Goal: Task Accomplishment & Management: Manage account settings

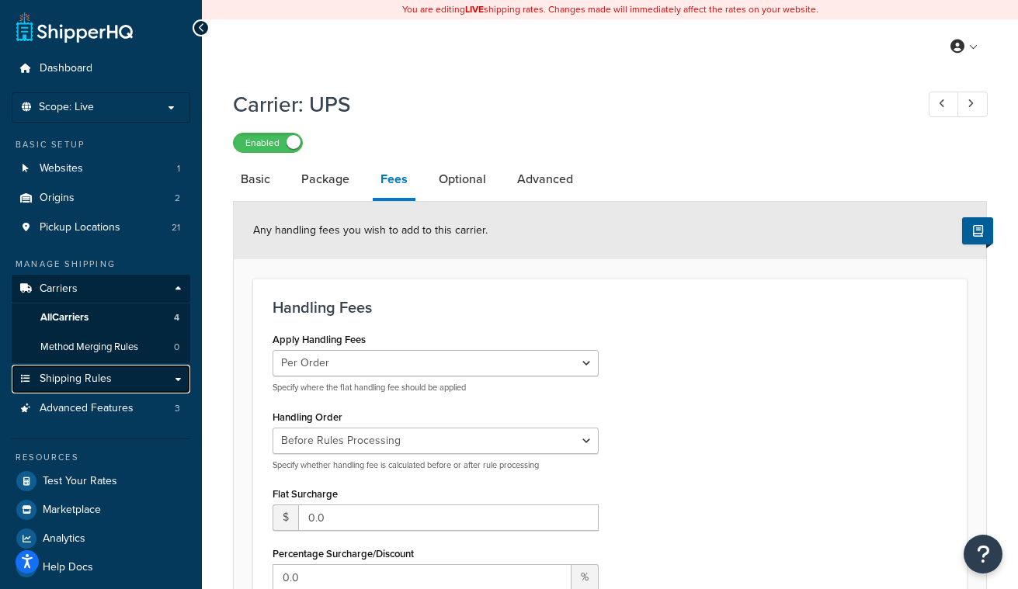
click at [113, 383] on link "Shipping Rules" at bounding box center [101, 379] width 179 height 29
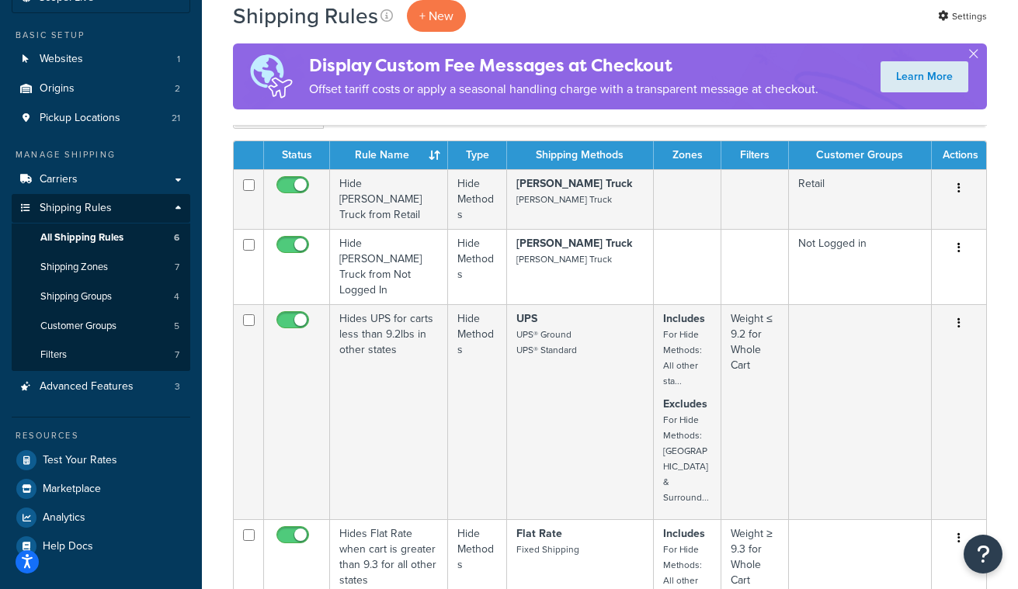
scroll to position [107, 0]
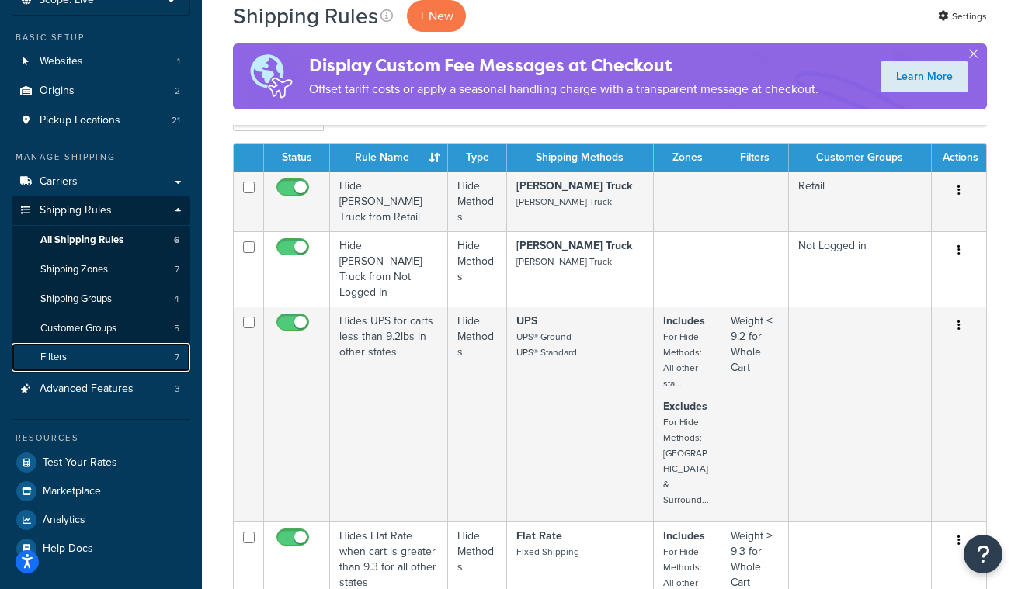
click at [108, 356] on link "Filters 7" at bounding box center [101, 357] width 179 height 29
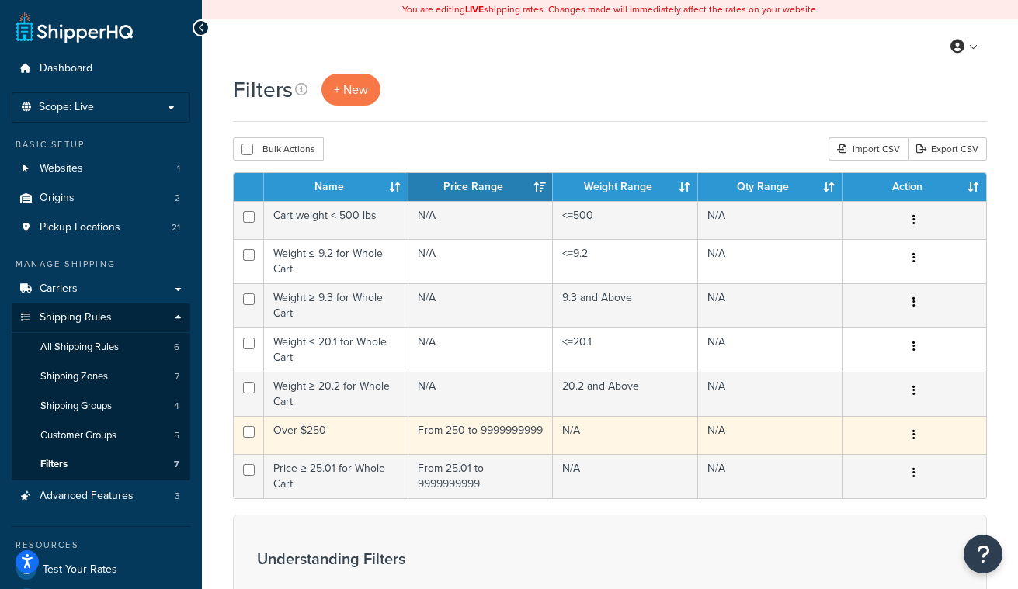
click at [914, 438] on icon "button" at bounding box center [914, 434] width 3 height 11
click at [829, 464] on link "Edit" at bounding box center [806, 468] width 123 height 32
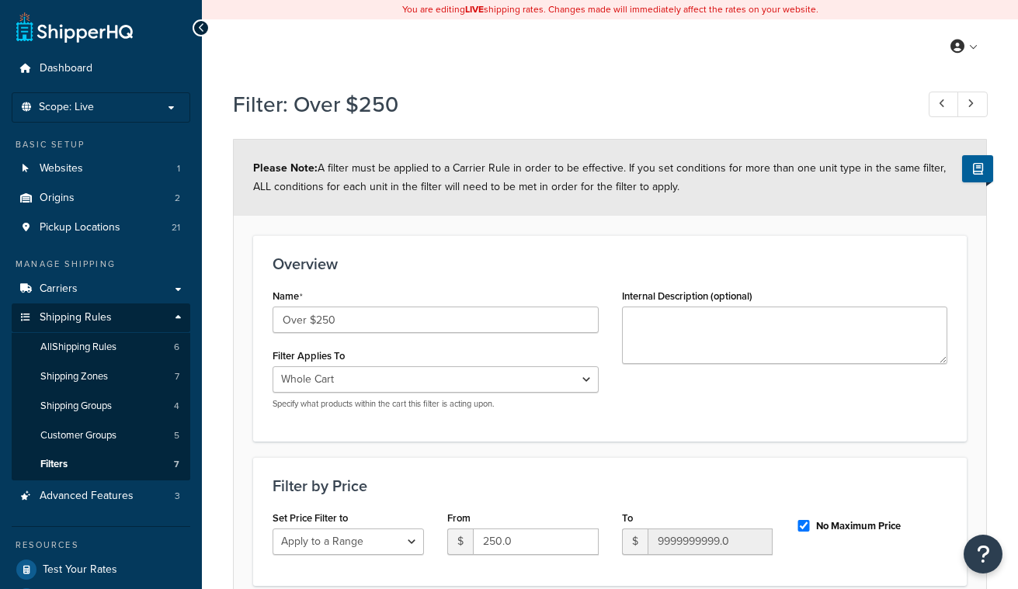
select select "range"
click at [90, 403] on span "Shipping Groups" at bounding box center [75, 406] width 71 height 13
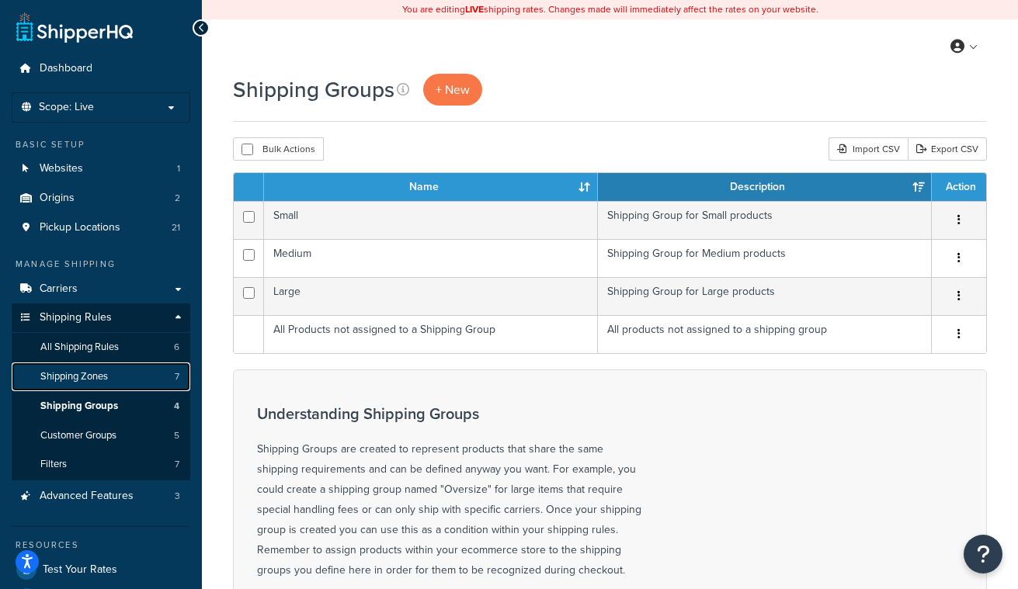
click at [99, 380] on span "Shipping Zones" at bounding box center [74, 376] width 68 height 13
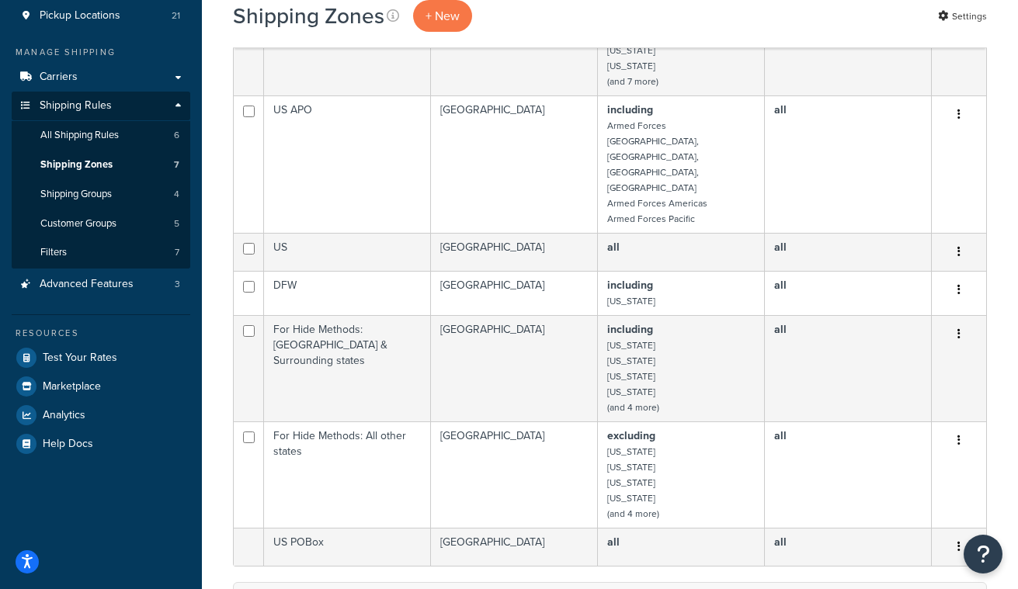
scroll to position [213, 0]
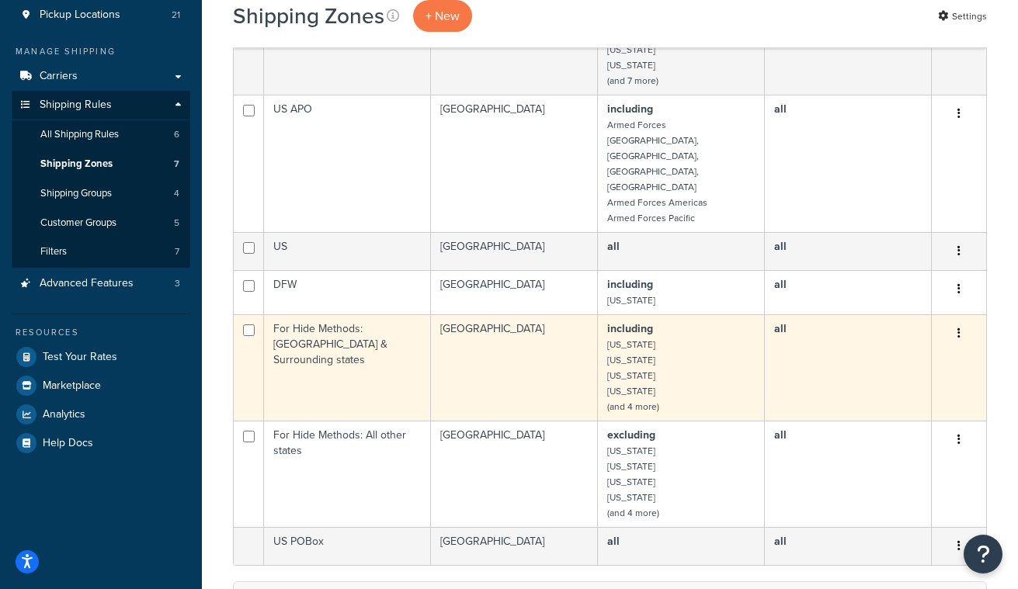
click at [961, 322] on button "button" at bounding box center [959, 334] width 22 height 25
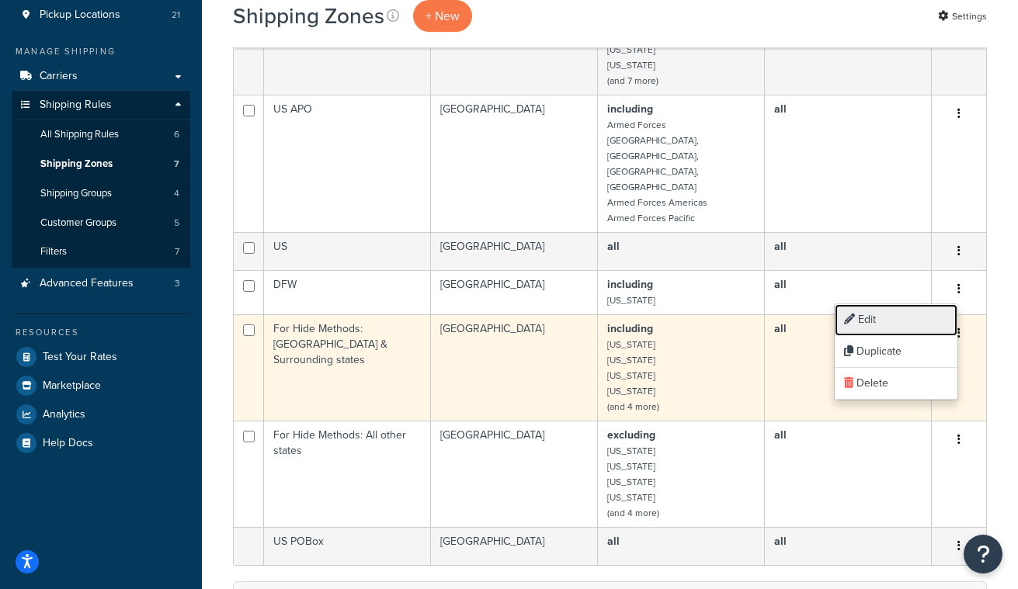
click at [914, 318] on link "Edit" at bounding box center [896, 320] width 123 height 32
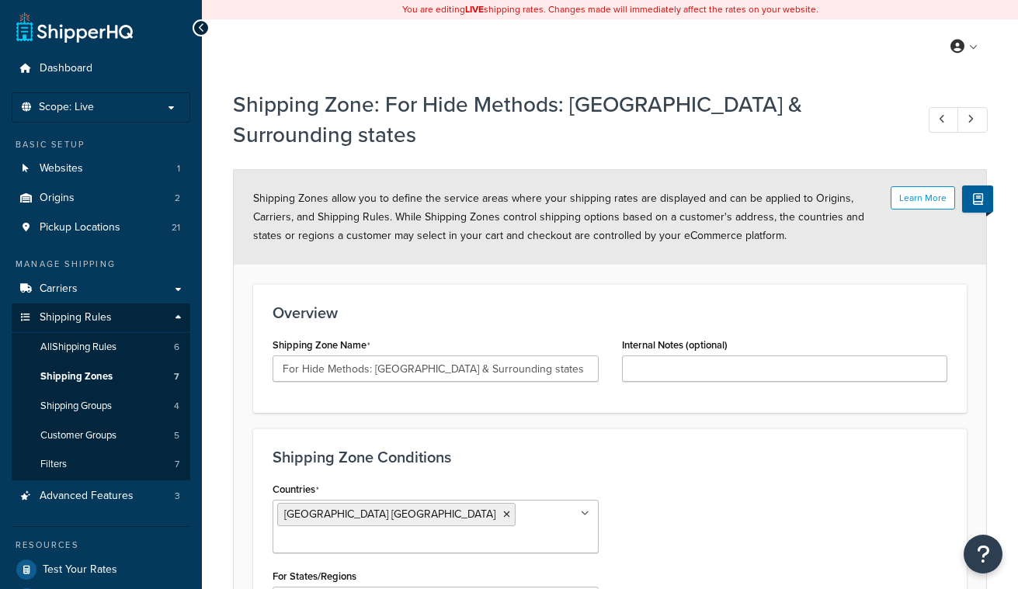
select select "including"
click at [114, 344] on span "All Shipping Rules" at bounding box center [78, 347] width 76 height 13
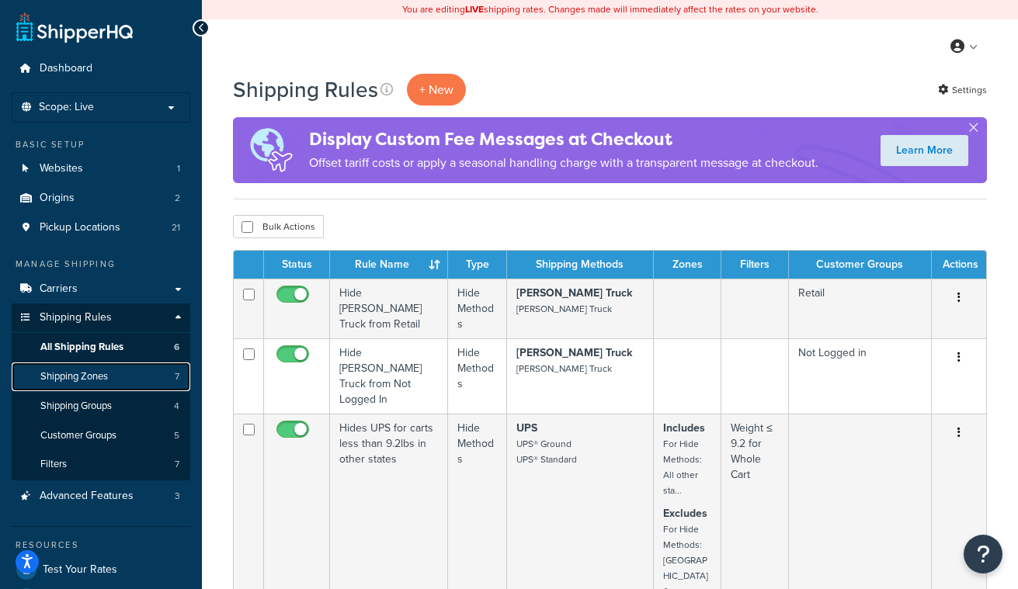
click at [95, 382] on span "Shipping Zones" at bounding box center [74, 376] width 68 height 13
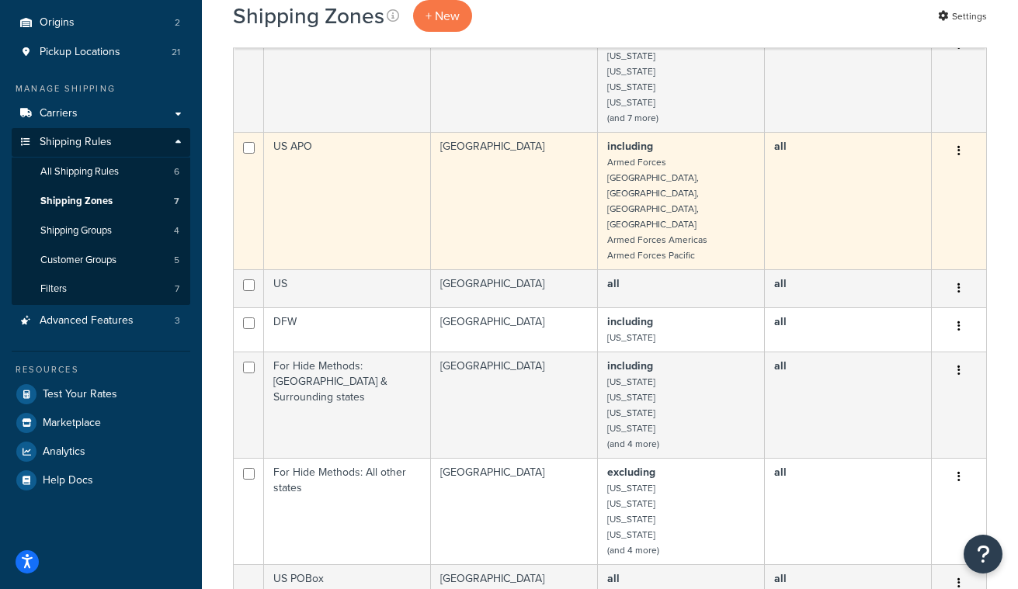
scroll to position [176, 0]
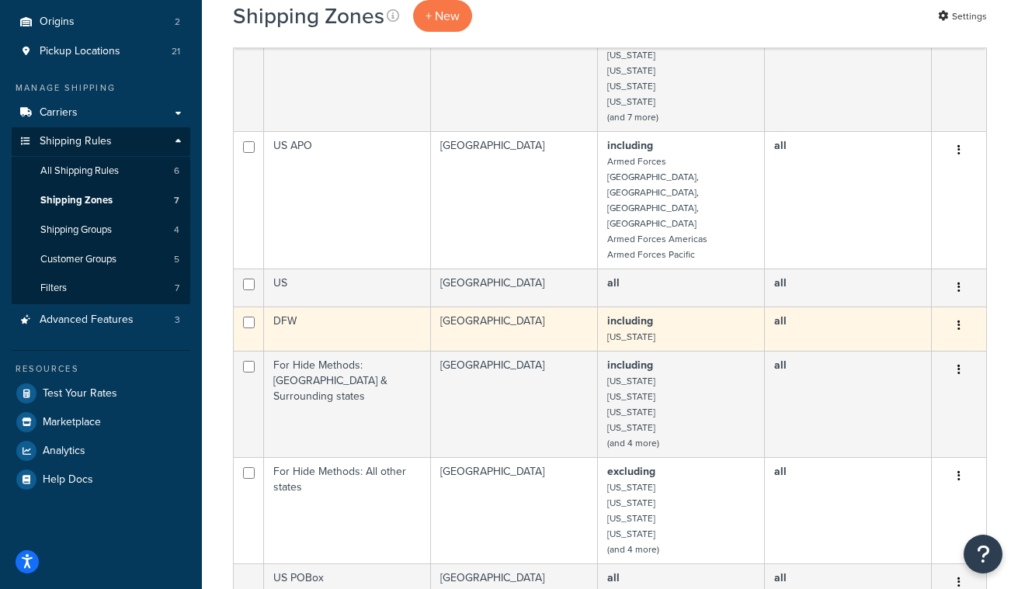
click at [963, 314] on button "button" at bounding box center [959, 326] width 22 height 25
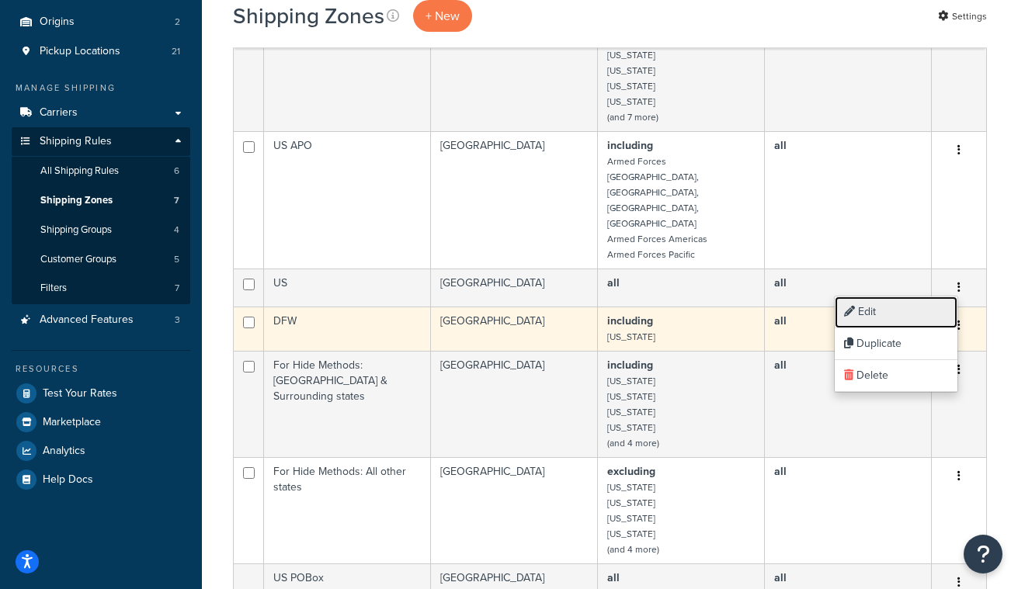
click at [916, 304] on link "Edit" at bounding box center [896, 313] width 123 height 32
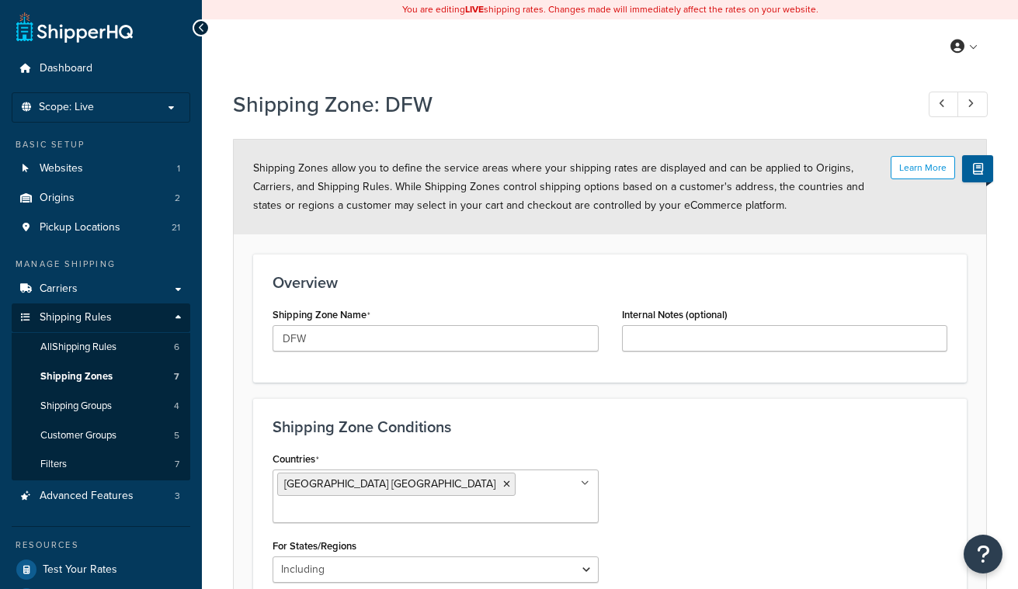
select select "including"
click at [977, 104] on link at bounding box center [973, 105] width 30 height 26
type input "For Hide Methods: TX & Surrounding states"
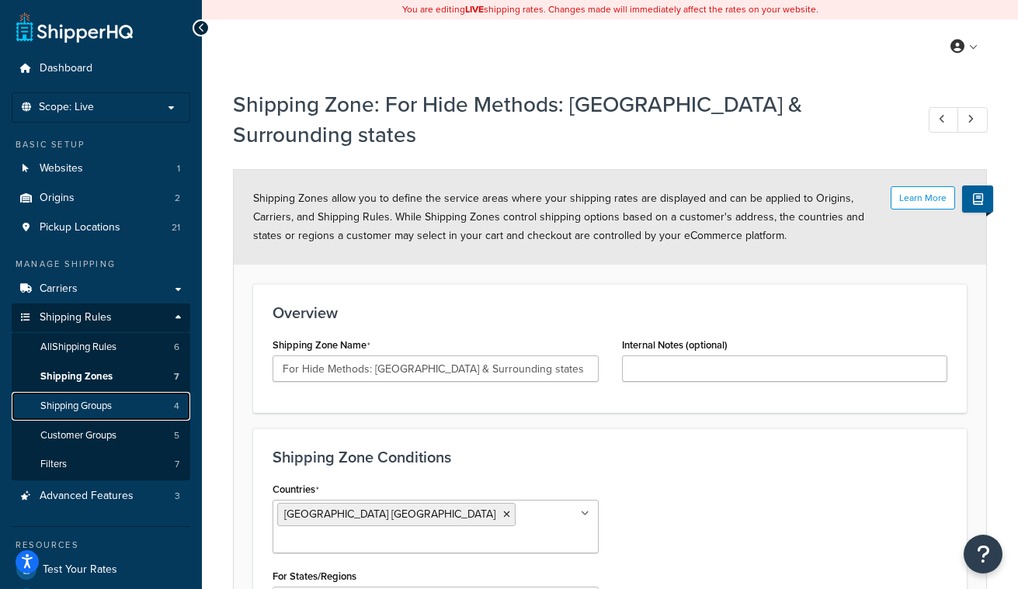
click at [100, 408] on span "Shipping Groups" at bounding box center [75, 406] width 71 height 13
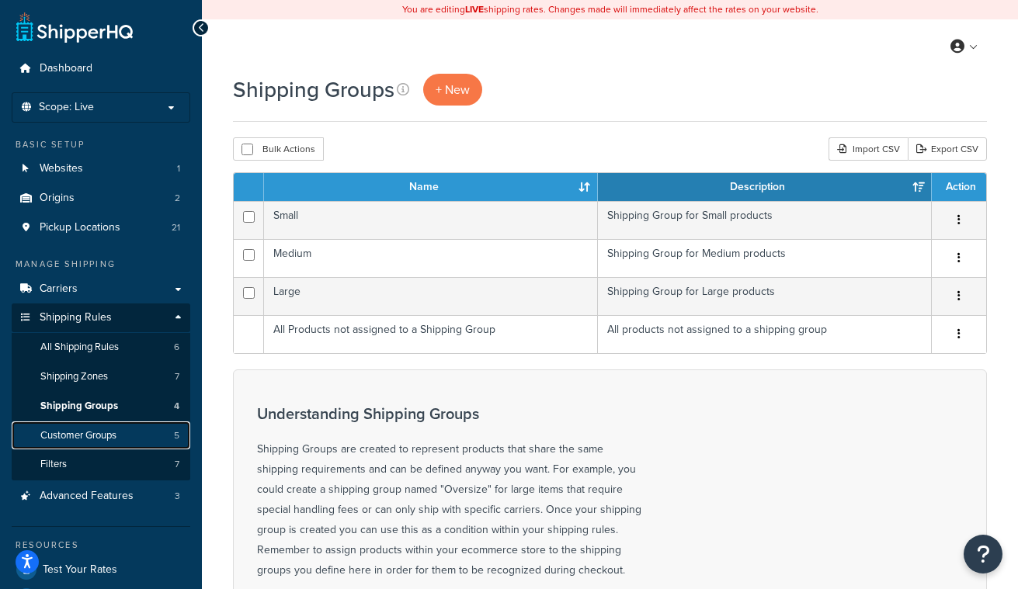
click at [92, 430] on span "Customer Groups" at bounding box center [78, 435] width 76 height 13
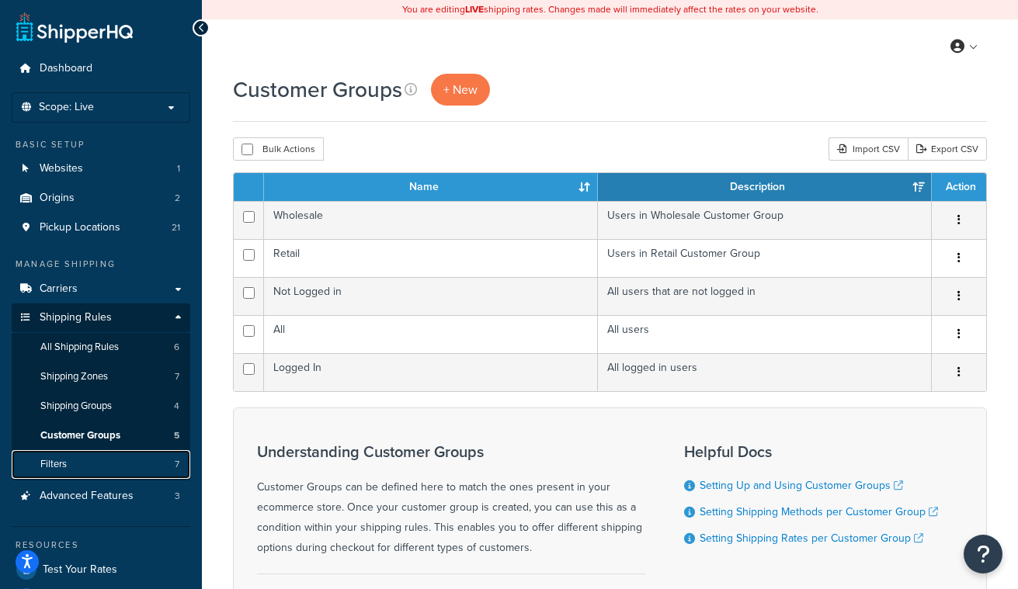
click at [93, 471] on link "Filters 7" at bounding box center [101, 464] width 179 height 29
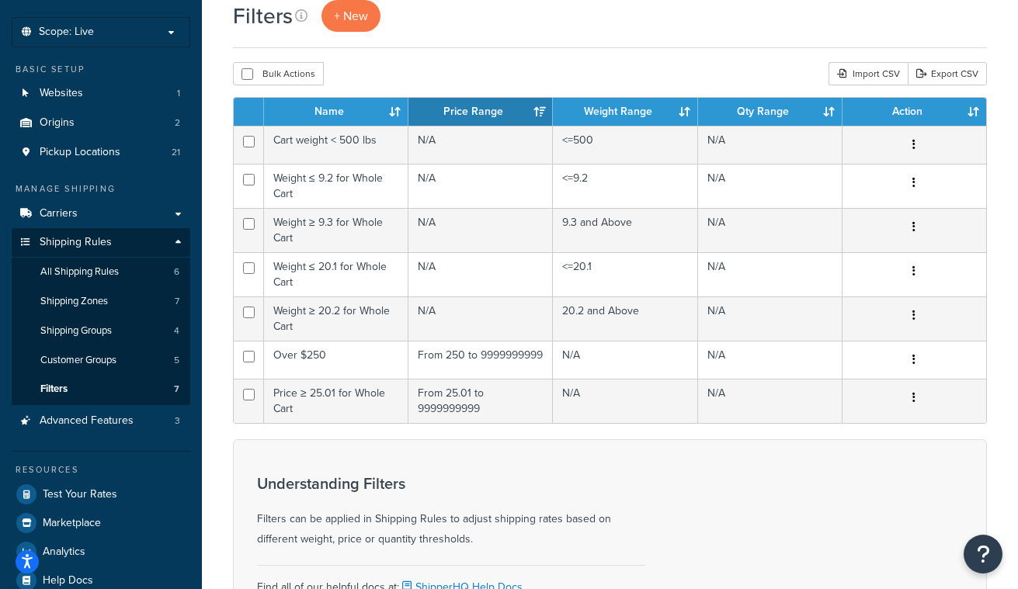
scroll to position [76, 0]
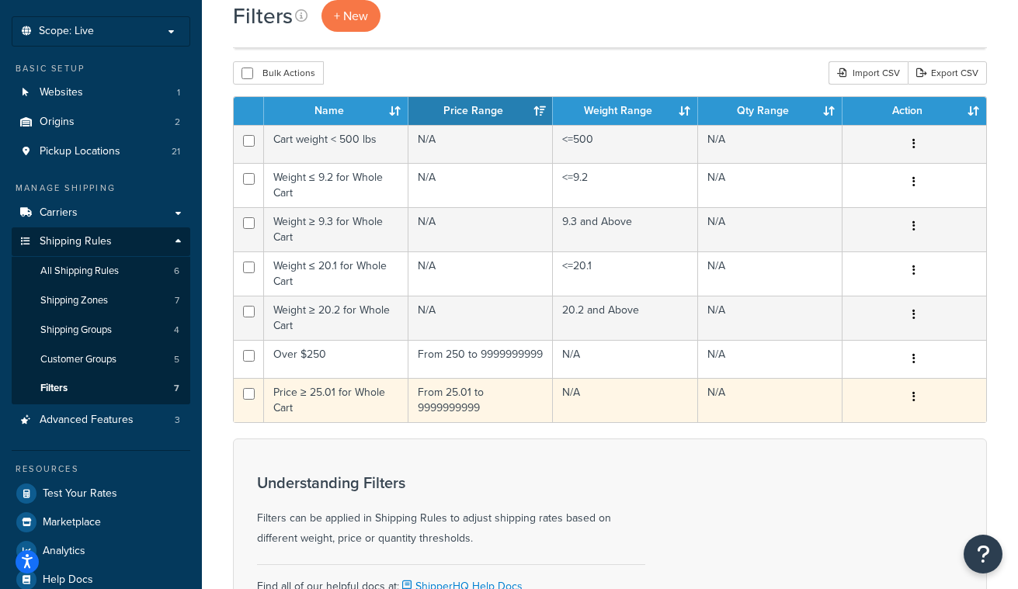
click at [913, 402] on icon "button" at bounding box center [914, 396] width 3 height 11
click at [837, 434] on link "Edit" at bounding box center [806, 436] width 123 height 32
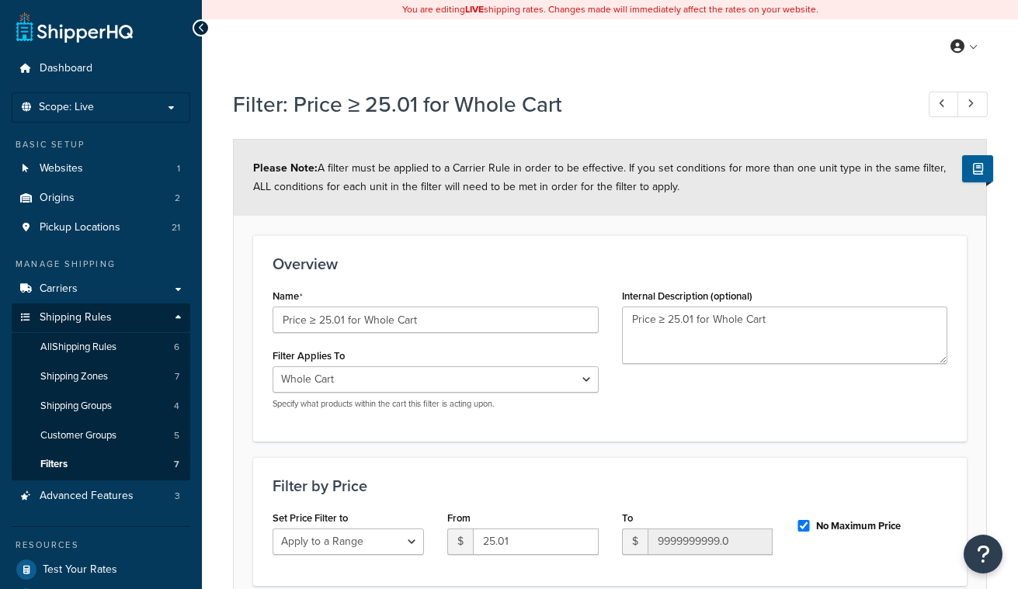
select select "range"
click at [110, 355] on link "All Shipping Rules 6" at bounding box center [101, 347] width 179 height 29
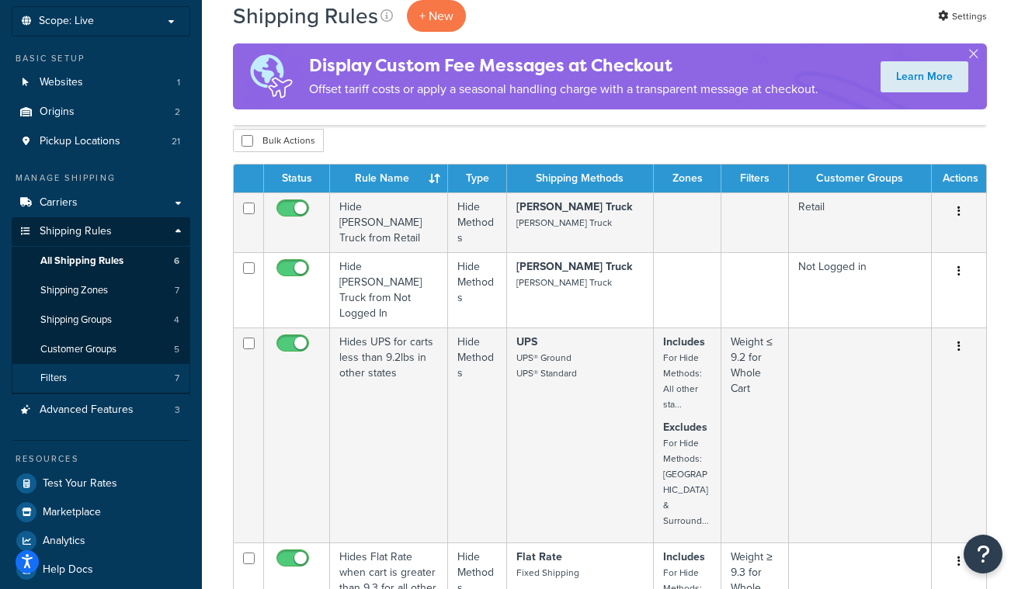
scroll to position [111, 0]
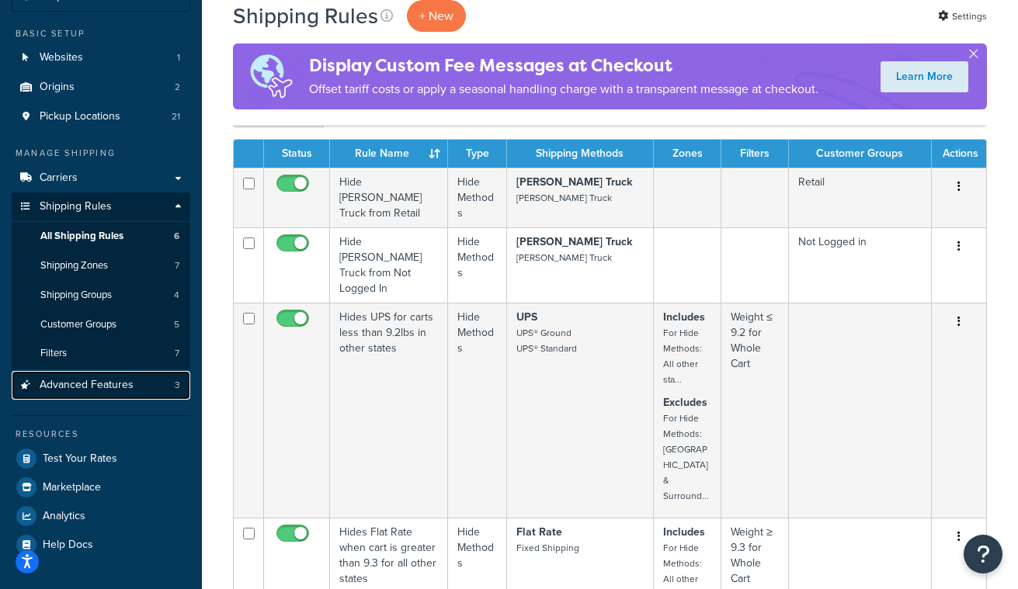
click at [118, 380] on span "Advanced Features" at bounding box center [87, 385] width 94 height 13
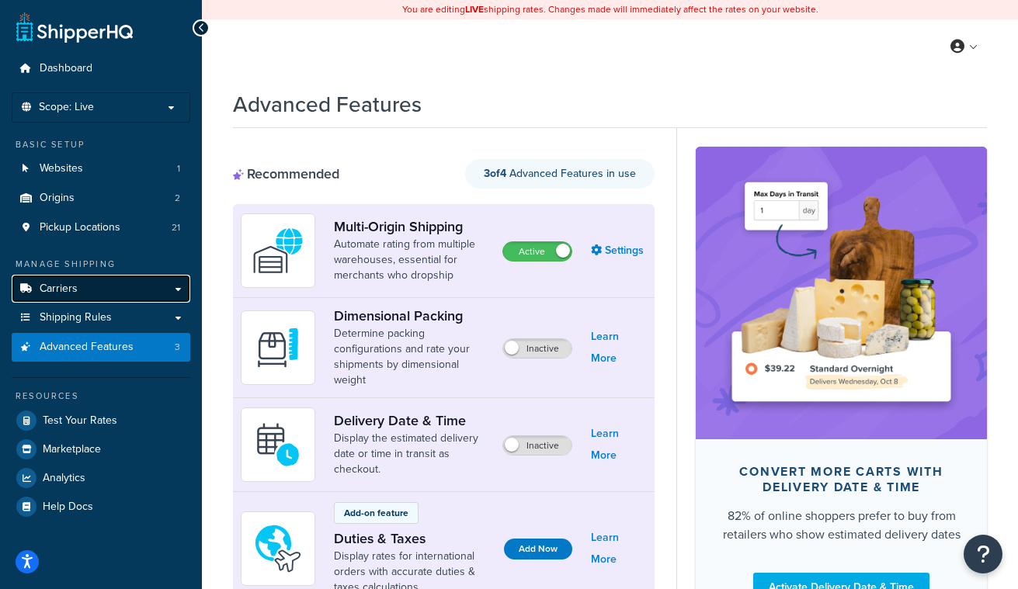
click at [131, 288] on link "Carriers" at bounding box center [101, 289] width 179 height 29
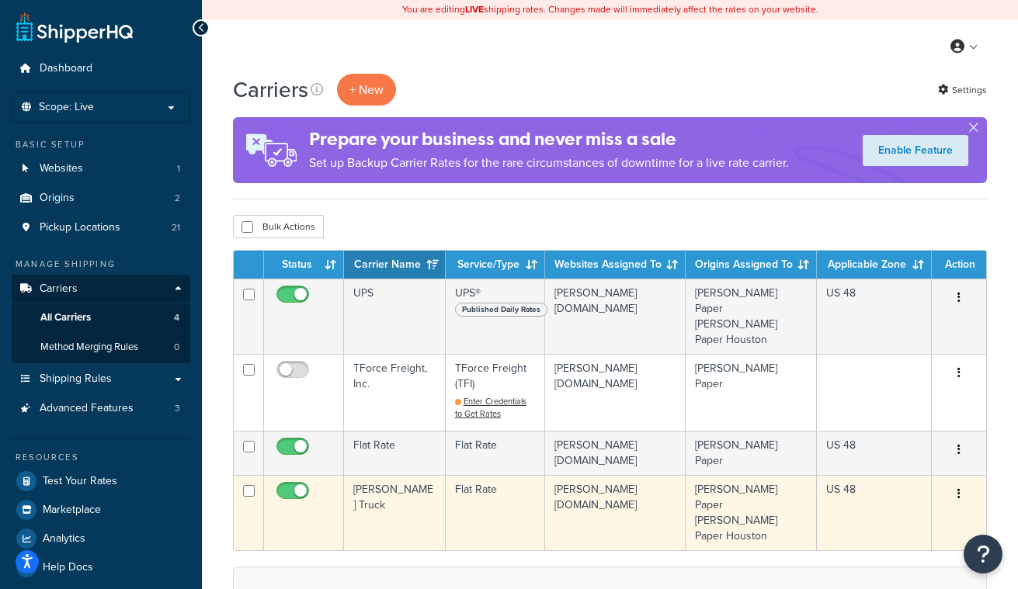
click at [959, 489] on icon "button" at bounding box center [959, 494] width 3 height 11
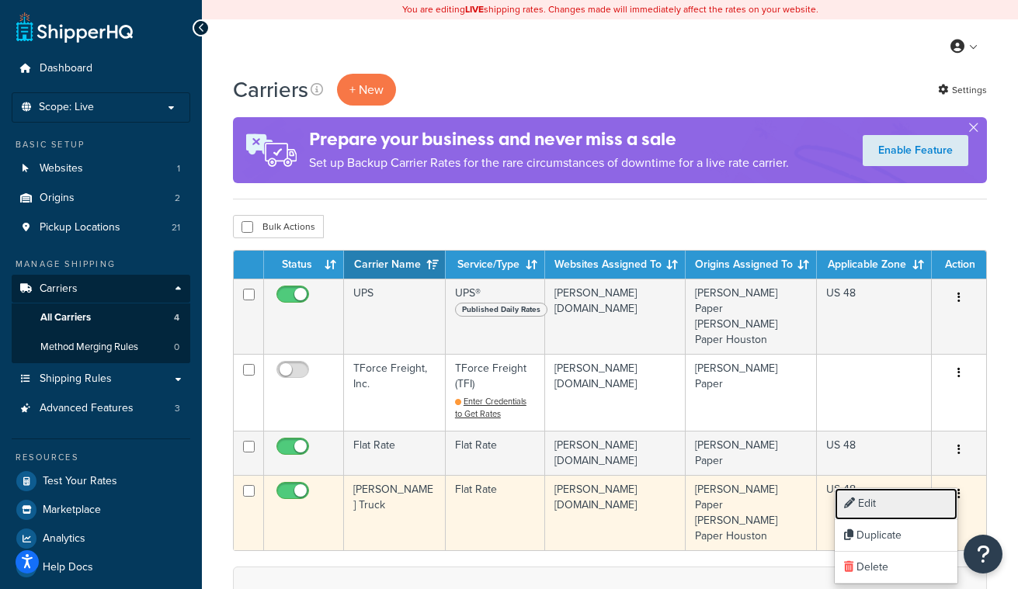
click at [913, 505] on link "Edit" at bounding box center [896, 505] width 123 height 32
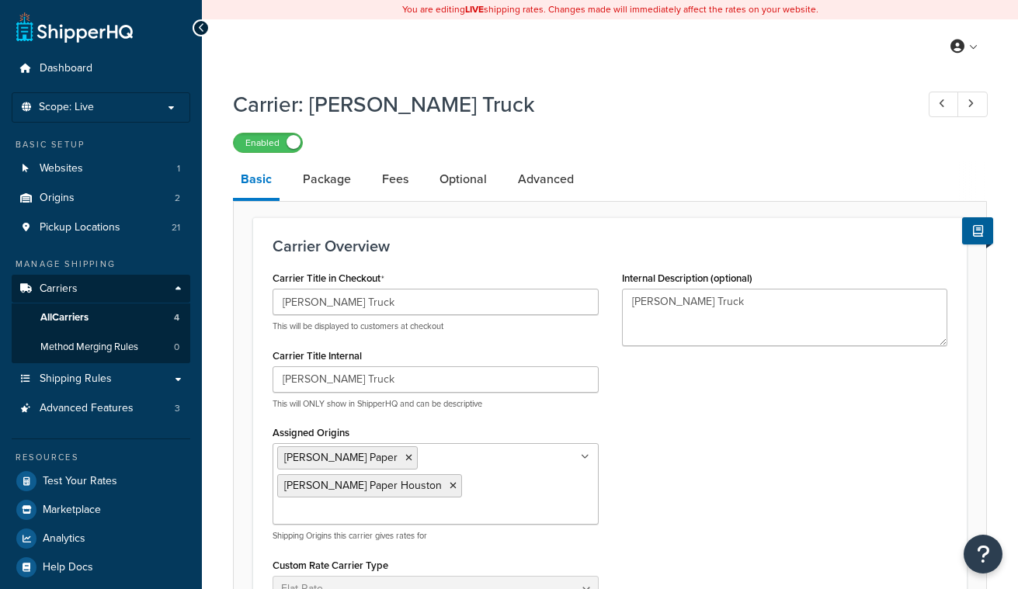
select select "flat"
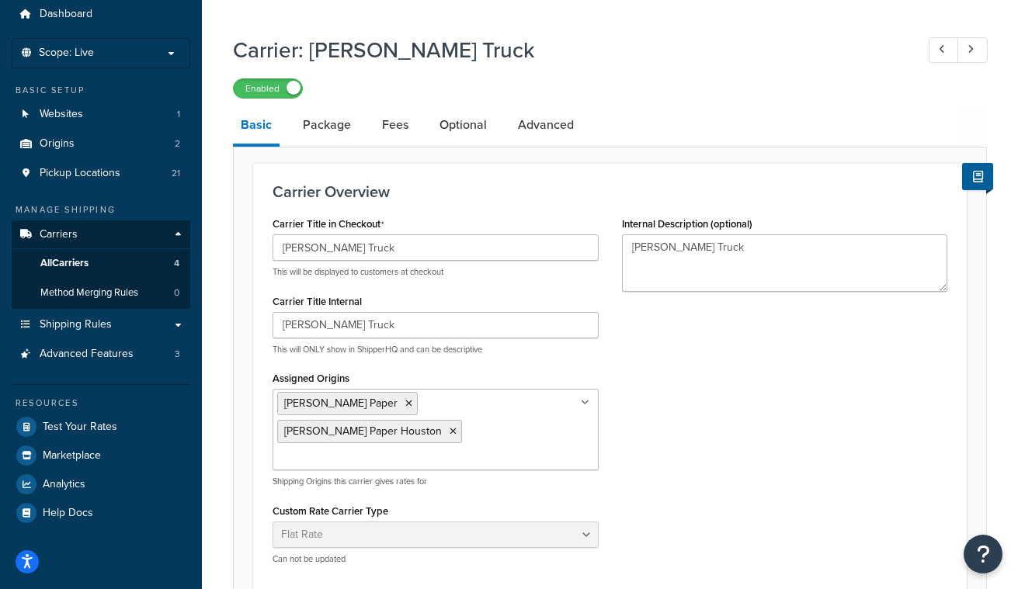
scroll to position [54, 0]
click at [386, 127] on link "Fees" at bounding box center [395, 125] width 42 height 37
select select "AFTER"
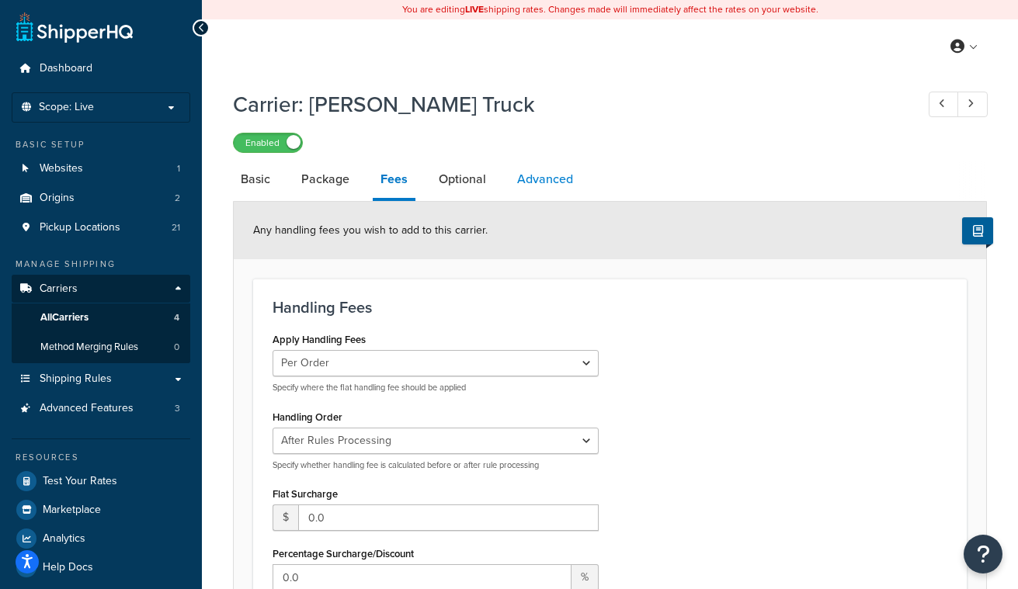
click at [550, 185] on link "Advanced" at bounding box center [544, 179] width 71 height 37
select select "false"
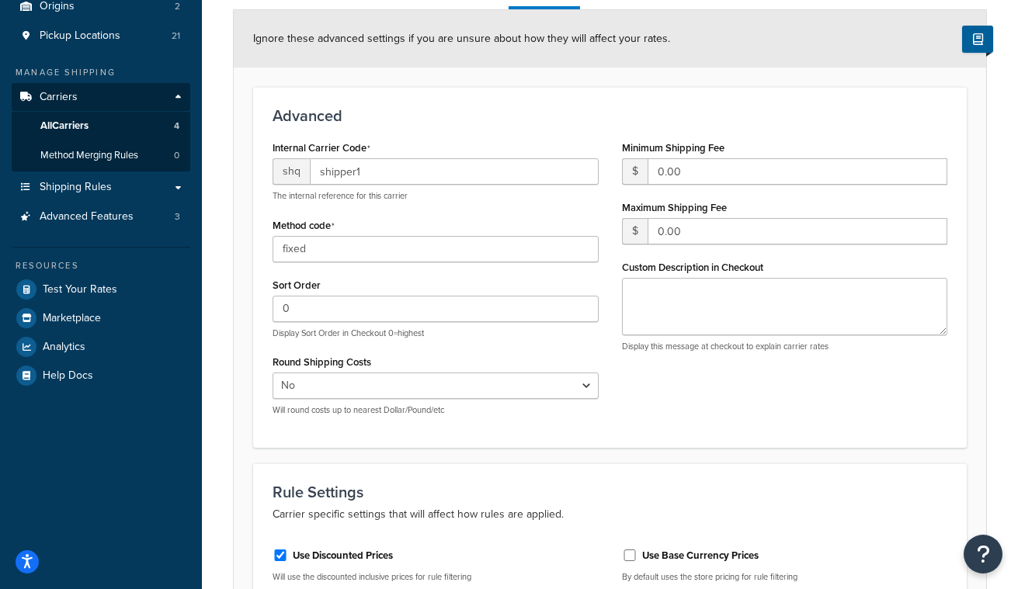
scroll to position [137, 0]
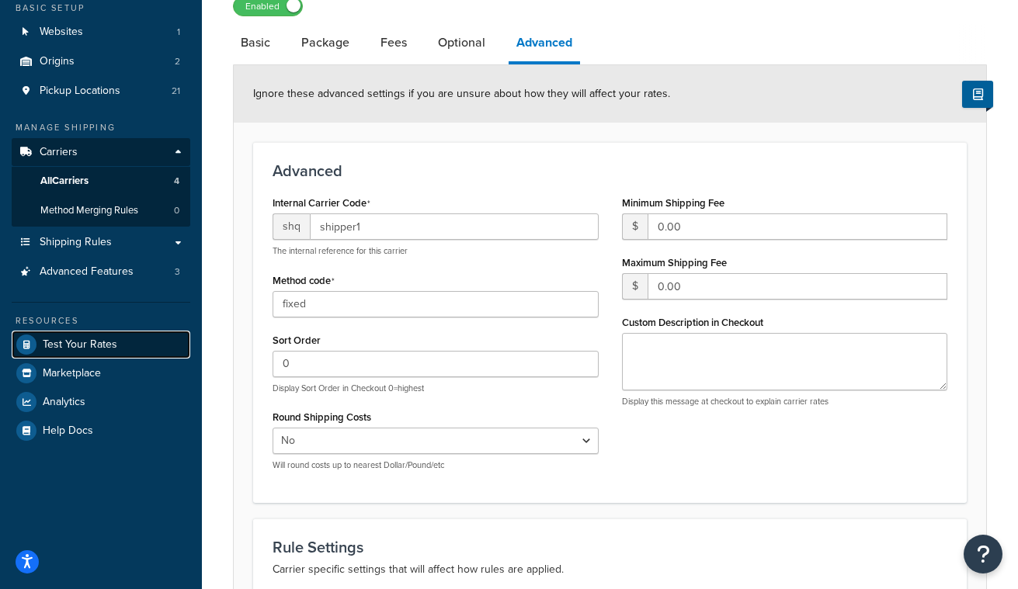
click at [114, 339] on span "Test Your Rates" at bounding box center [80, 345] width 75 height 13
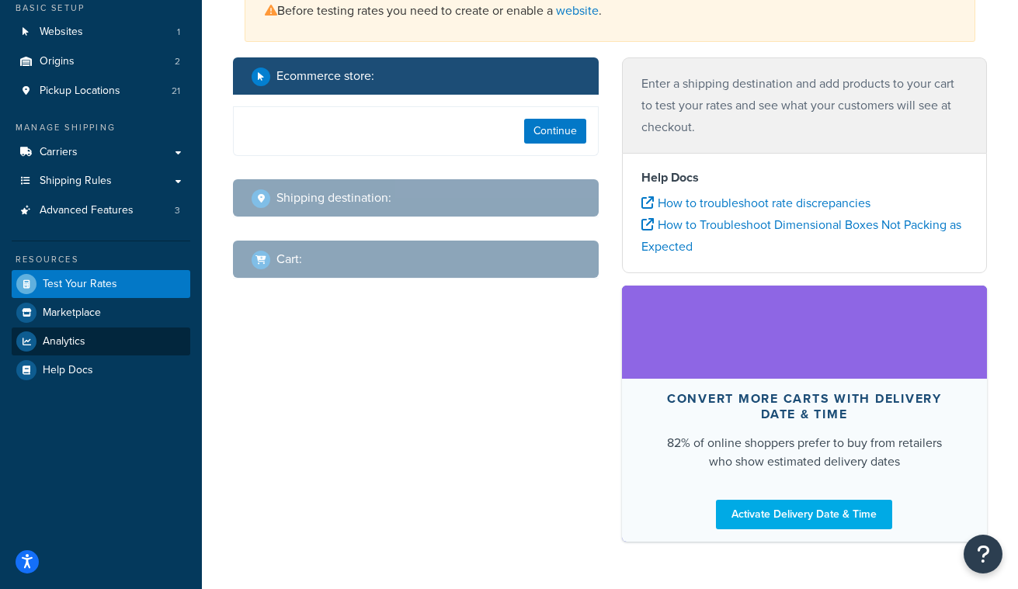
select select "TX"
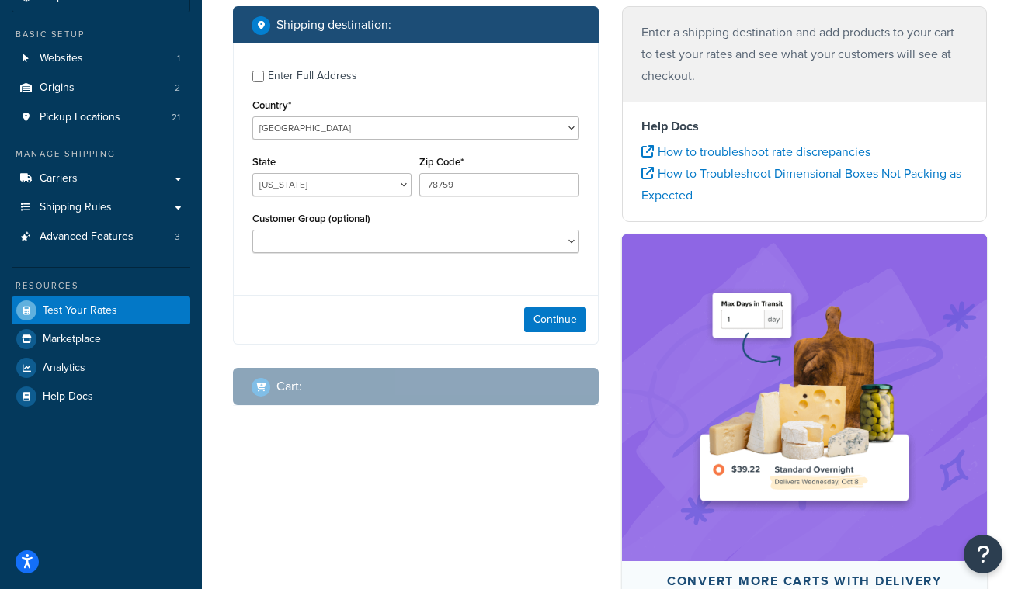
scroll to position [110, 0]
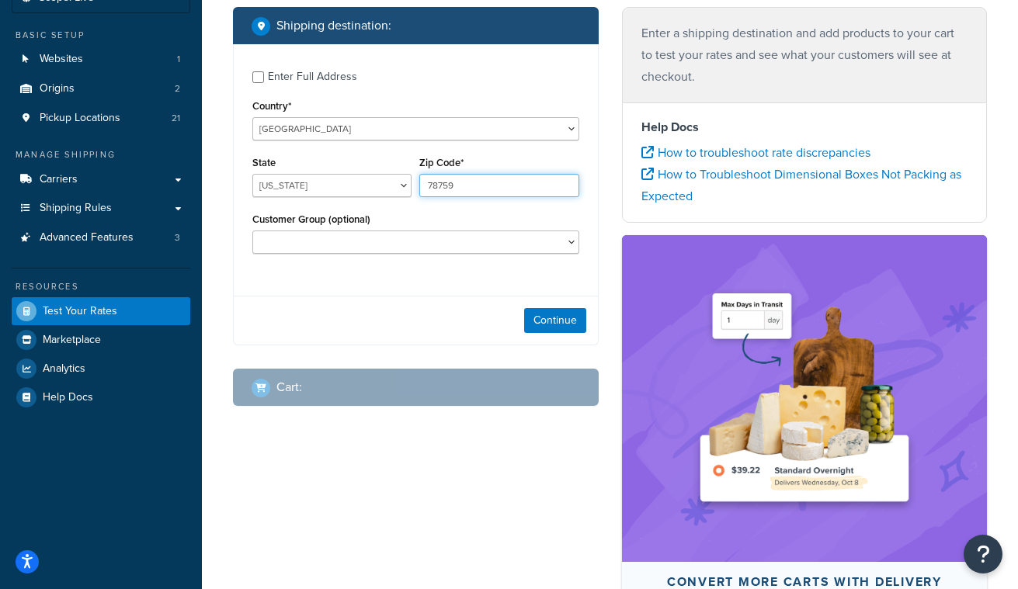
click at [471, 183] on input "78759" at bounding box center [498, 185] width 159 height 23
click at [445, 183] on input "78759" at bounding box center [498, 185] width 159 height 23
type input "75214"
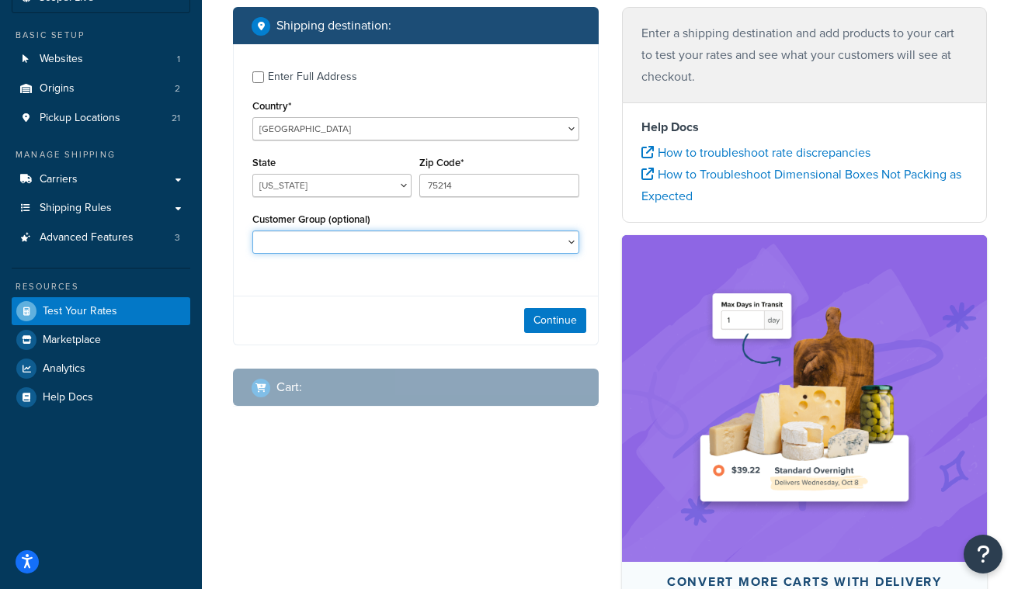
click at [485, 245] on select "Logged In Not Logged in Retail Wholesale" at bounding box center [415, 242] width 327 height 23
select select "Logged In"
click at [252, 232] on select "Logged In Not Logged in Retail Wholesale" at bounding box center [415, 242] width 327 height 23
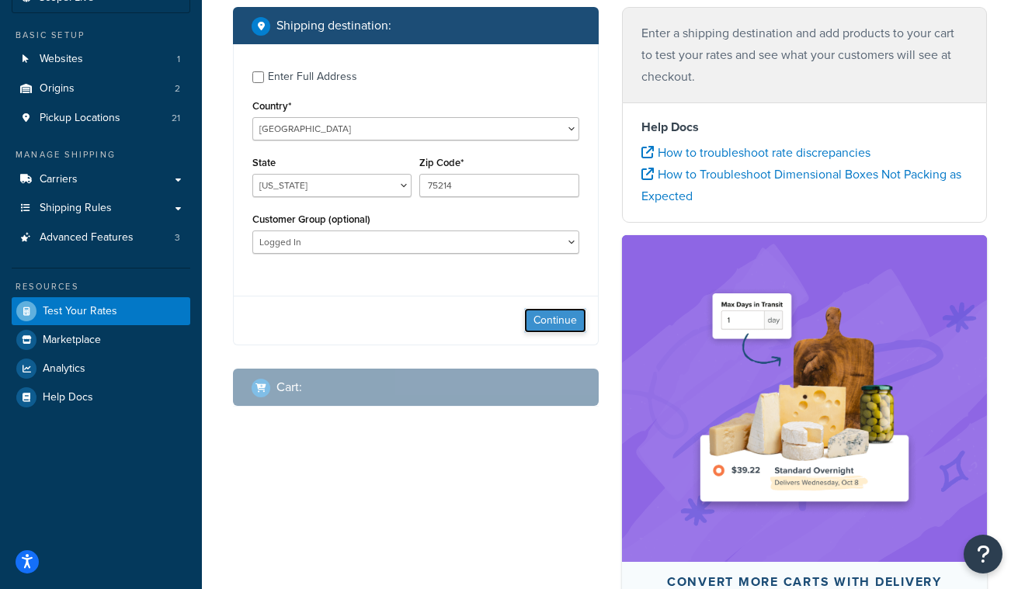
click at [566, 325] on button "Continue" at bounding box center [555, 320] width 62 height 25
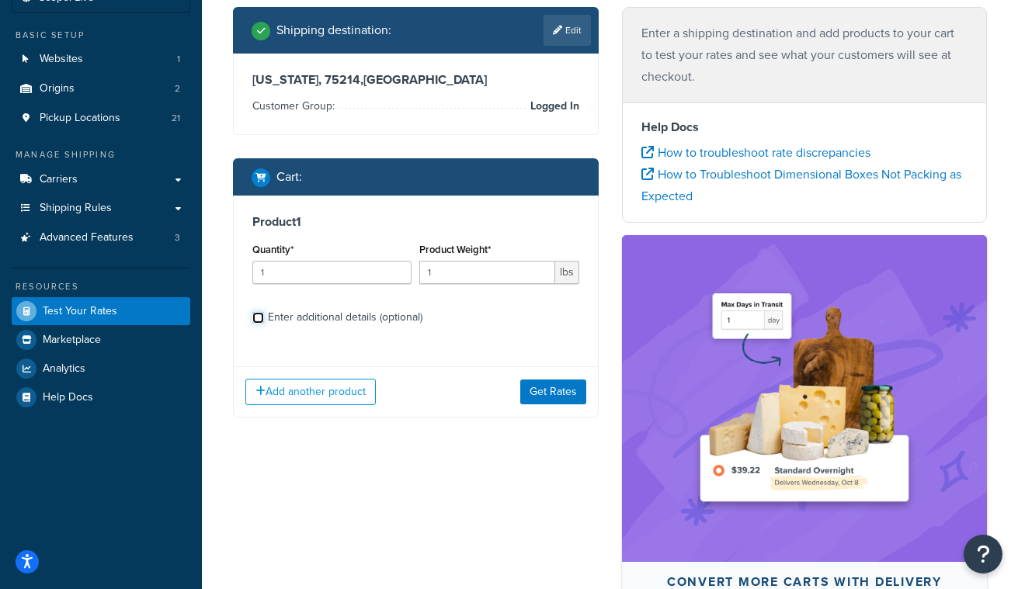
click at [259, 314] on input "Enter additional details (optional)" at bounding box center [258, 318] width 12 height 12
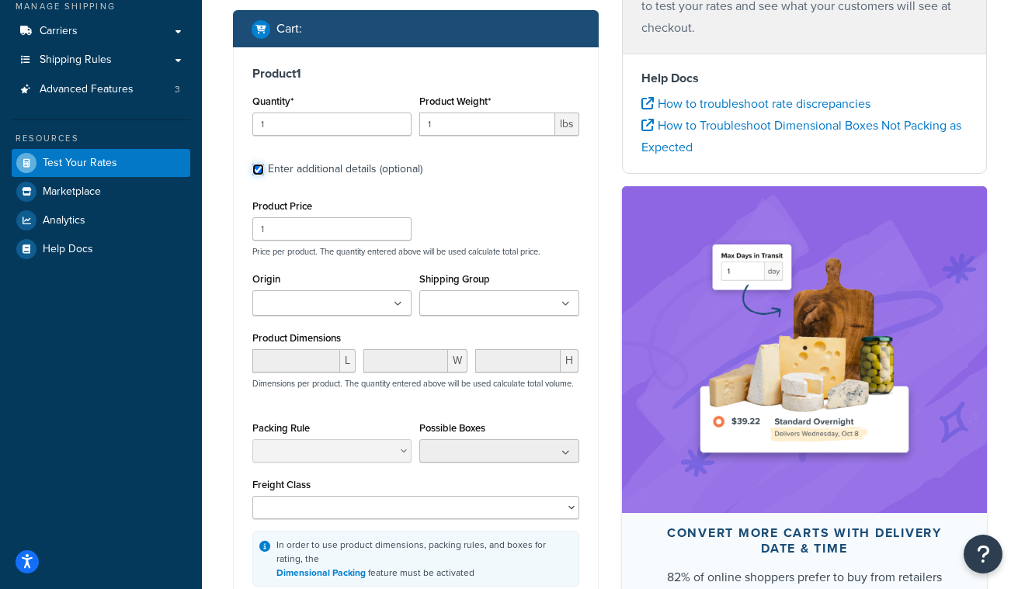
scroll to position [249, 0]
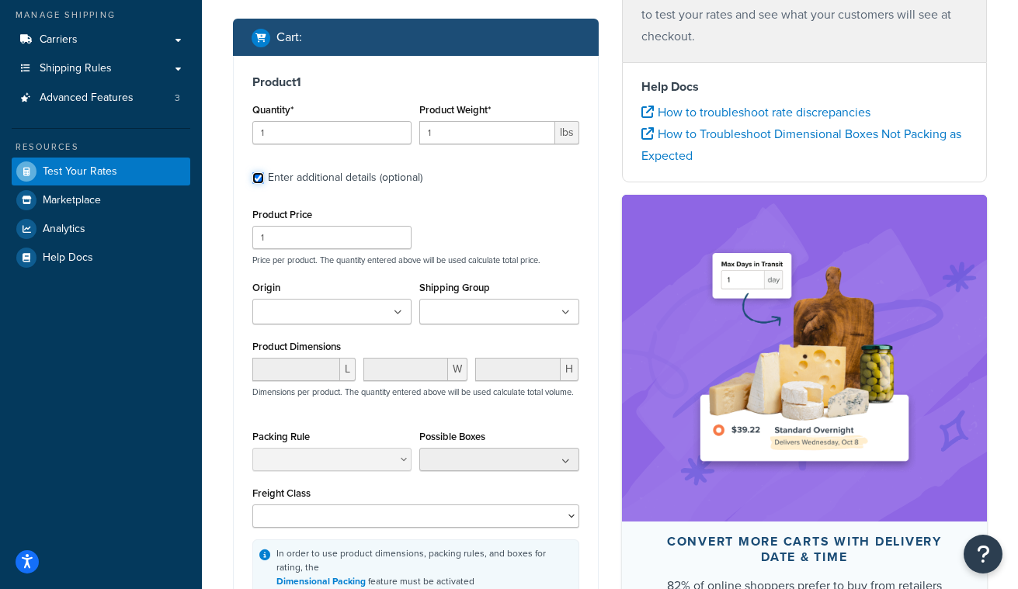
click at [257, 179] on input "Enter additional details (optional)" at bounding box center [258, 178] width 12 height 12
checkbox input "false"
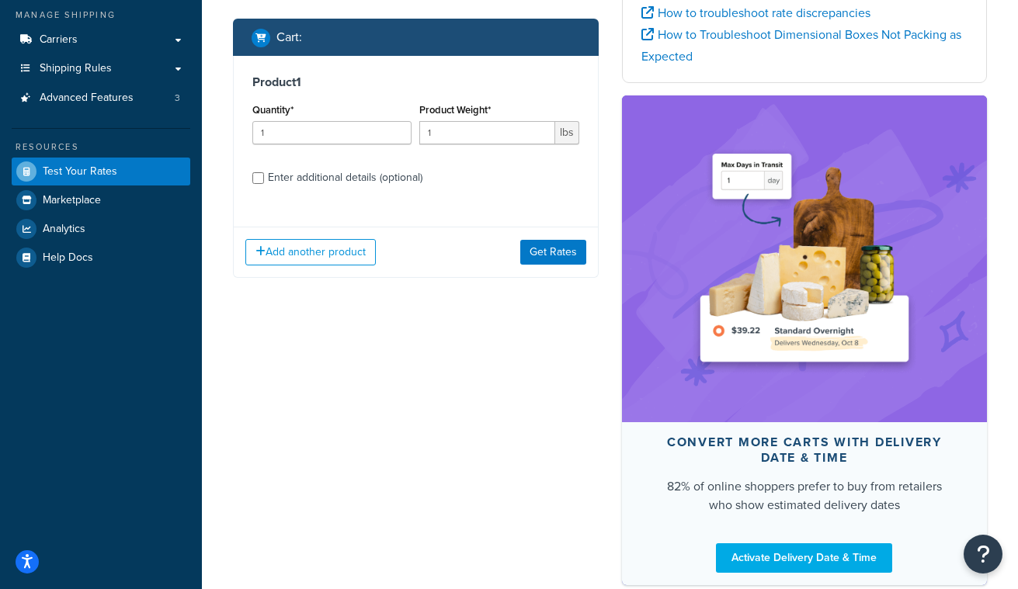
click at [533, 285] on div "Shipping destination : Edit Texas, 75214 , United States Customer Group: Logged…" at bounding box center [415, 84] width 389 height 434
click at [556, 256] on button "Get Rates" at bounding box center [553, 252] width 66 height 25
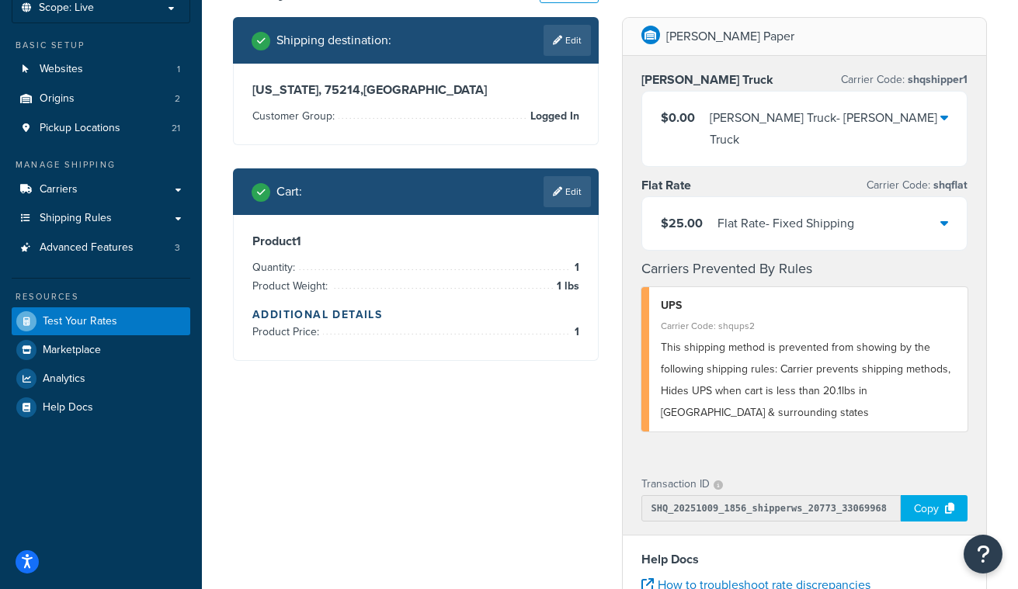
scroll to position [96, 0]
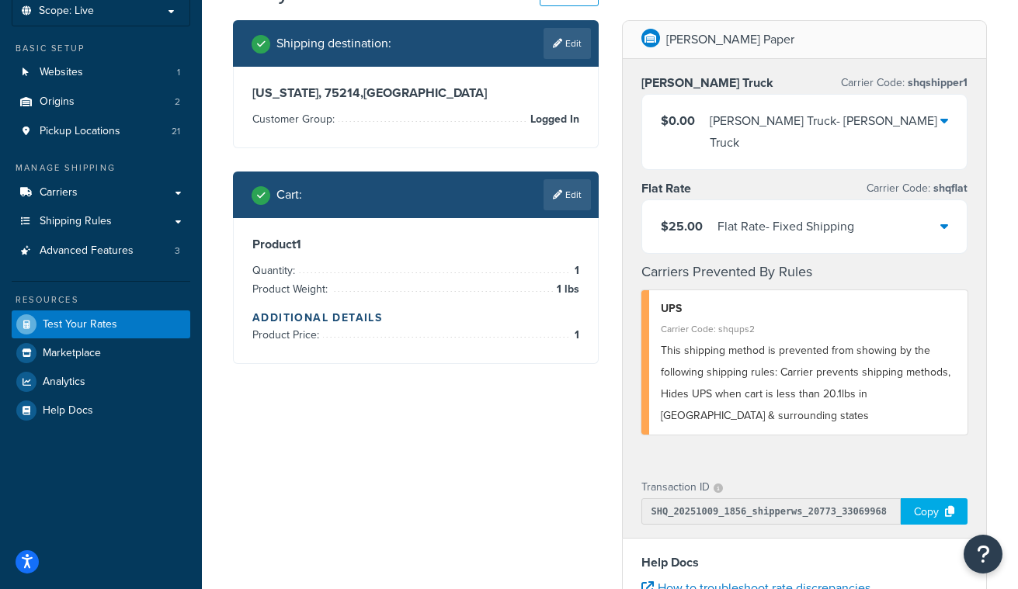
click at [939, 120] on div "$0.00 Clampitt Truck - Clampitt Truck" at bounding box center [804, 132] width 325 height 75
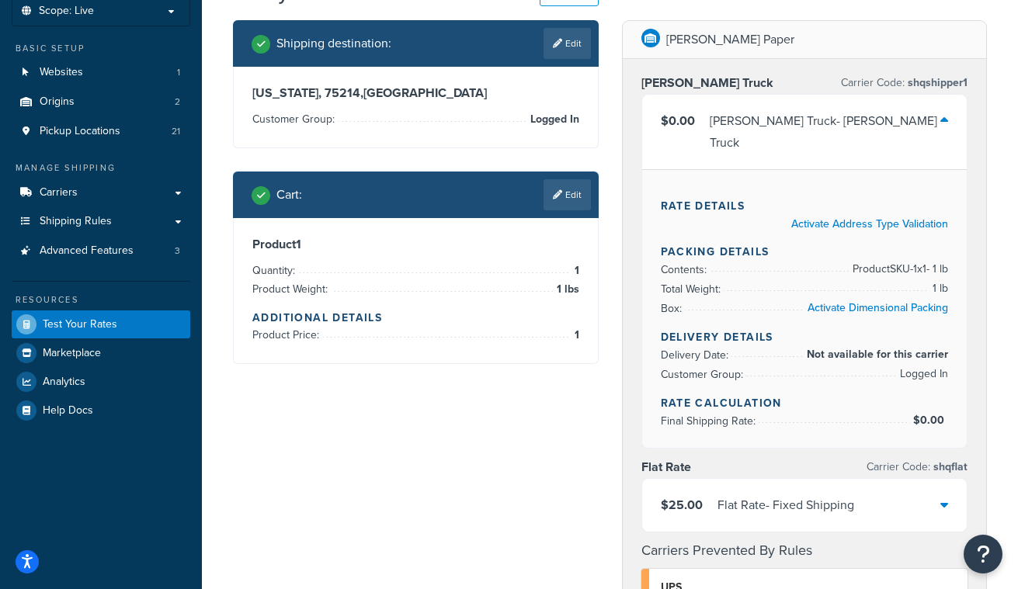
click at [939, 120] on div "$0.00 Clampitt Truck - Clampitt Truck" at bounding box center [804, 132] width 325 height 75
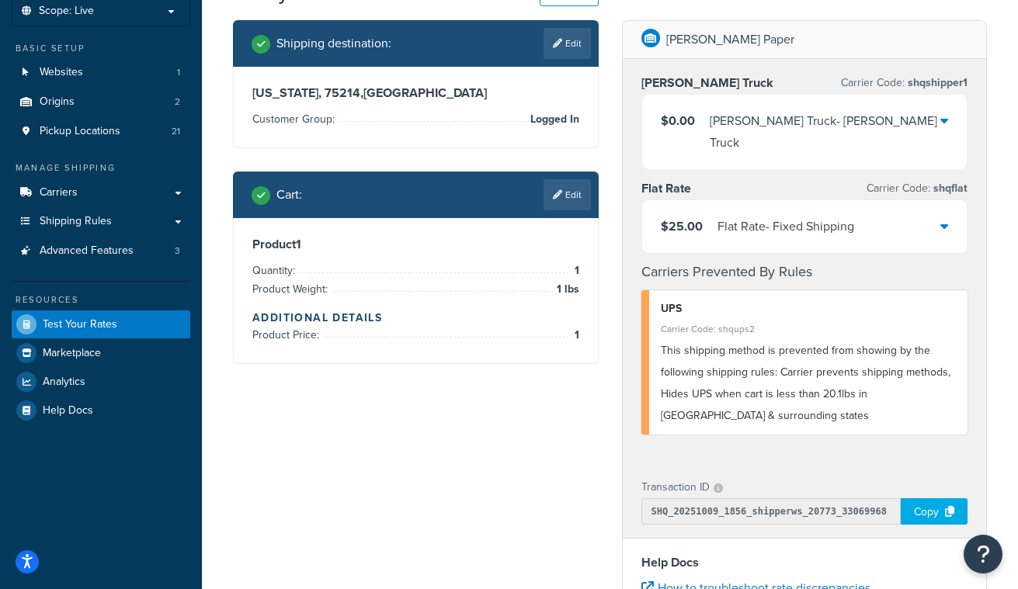
scroll to position [0, 0]
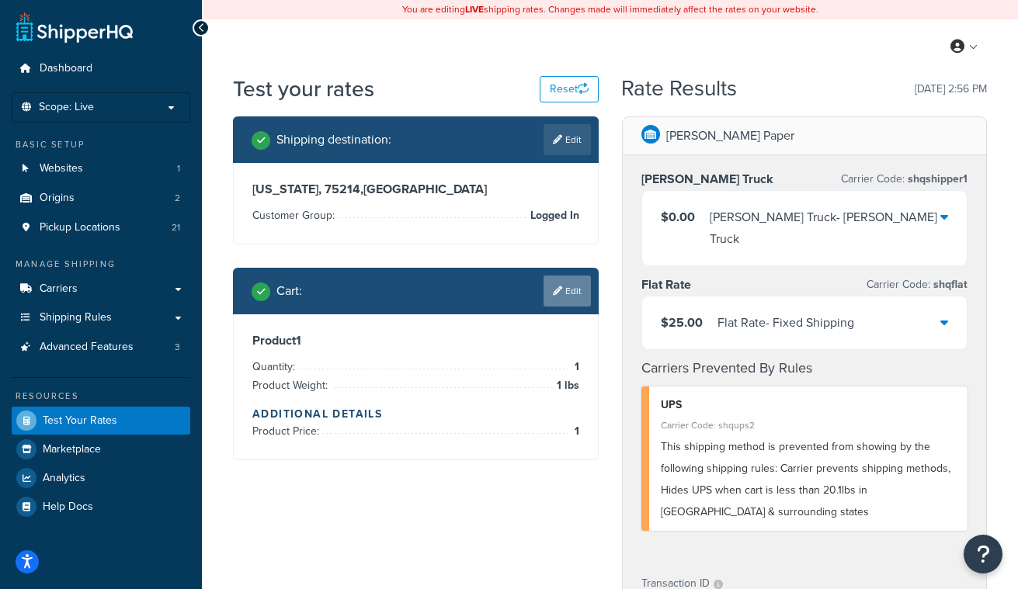
click at [561, 294] on link "Edit" at bounding box center [567, 291] width 47 height 31
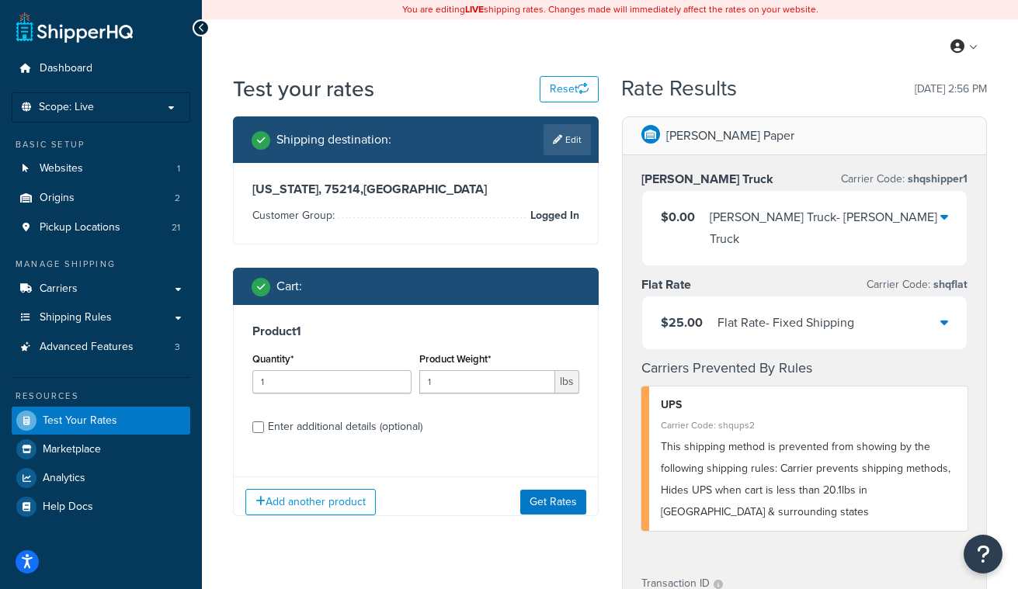
scroll to position [103, 0]
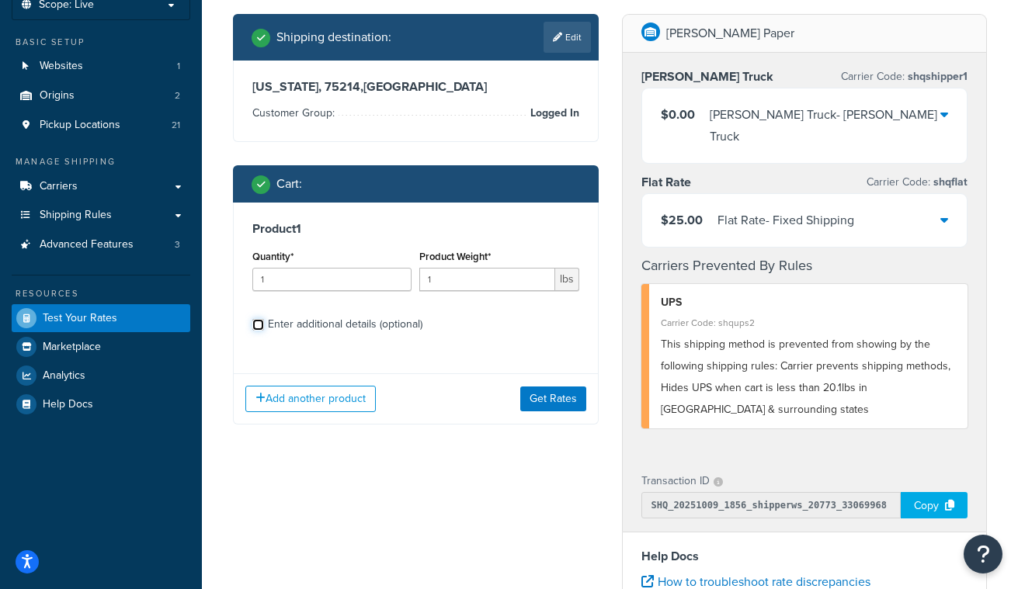
click at [259, 325] on input "Enter additional details (optional)" at bounding box center [258, 325] width 12 height 12
checkbox input "true"
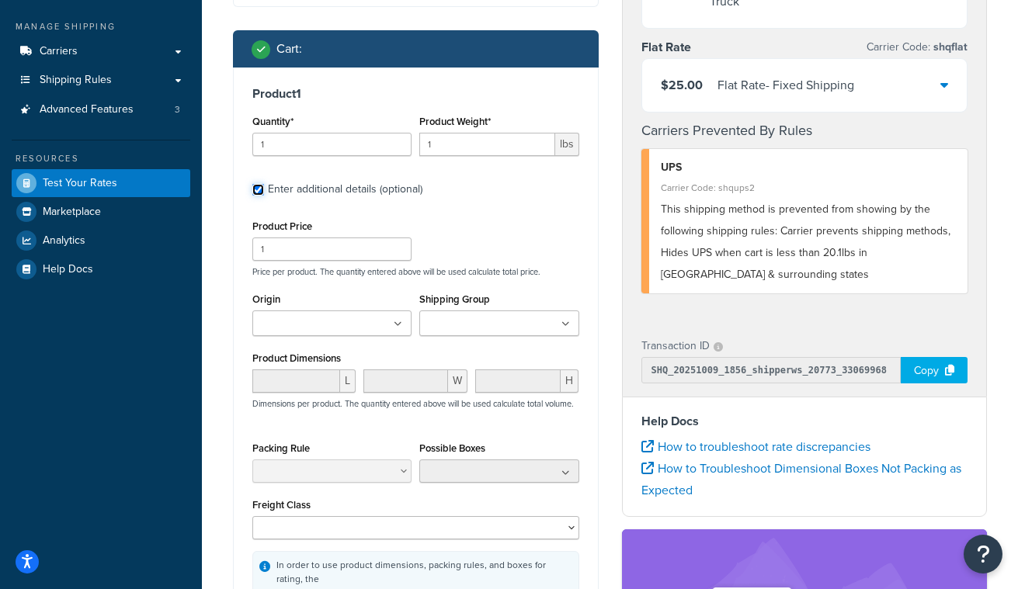
scroll to position [239, 0]
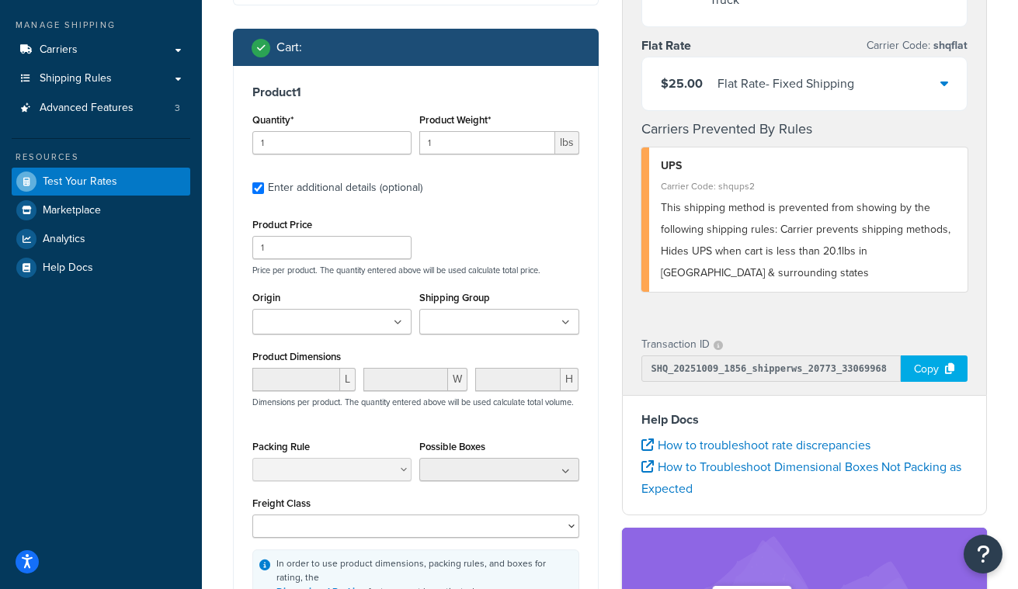
click at [398, 322] on icon at bounding box center [398, 322] width 9 height 9
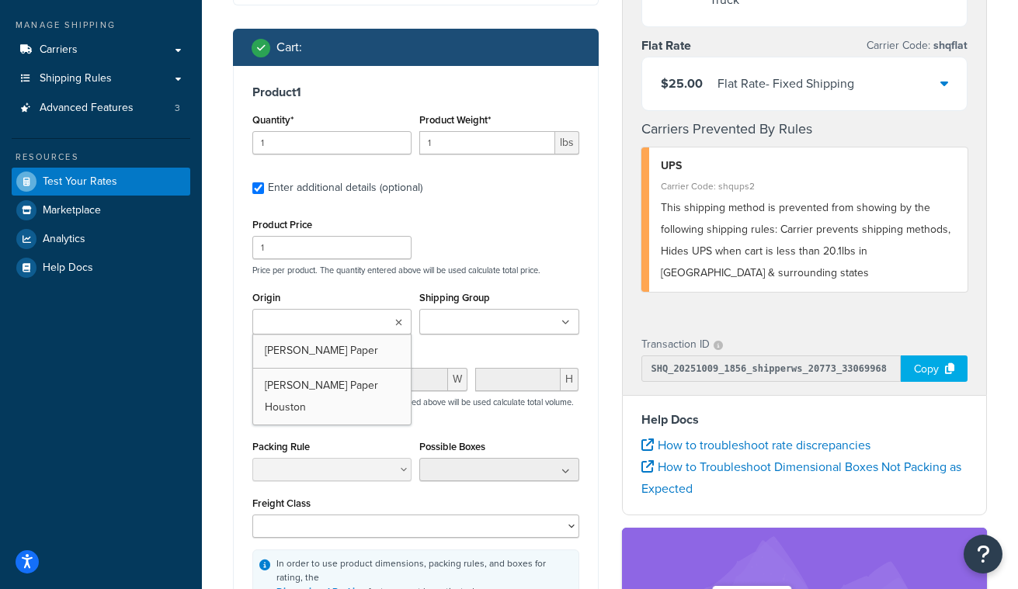
click at [405, 298] on div "Origin Clampitt Paper Clampitt Paper Houston" at bounding box center [331, 310] width 159 height 47
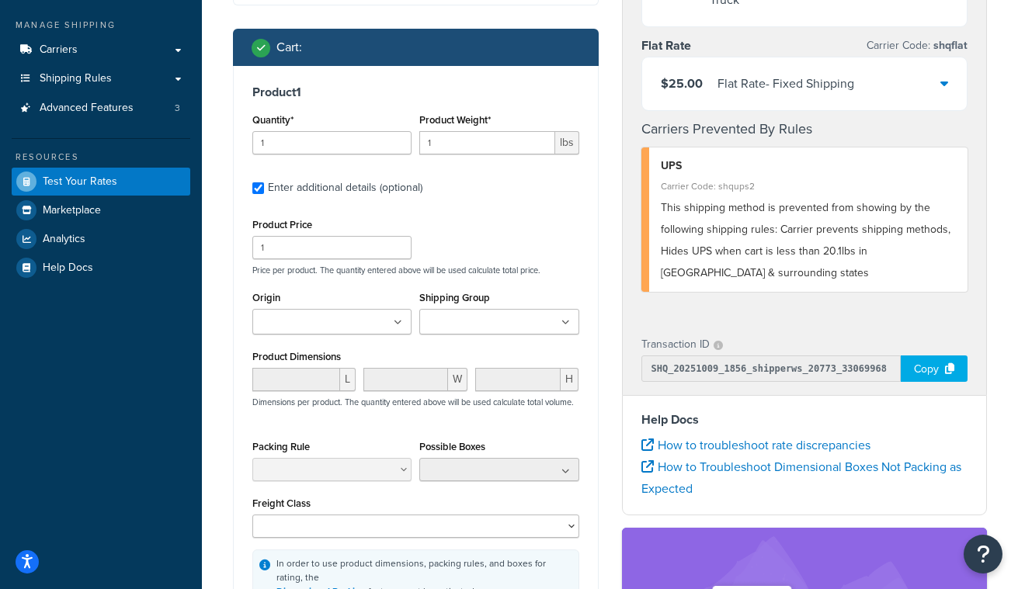
click at [487, 323] on input "Shipping Group" at bounding box center [492, 323] width 137 height 17
click at [526, 280] on div "Product Price 1 Price per product. The quantity entered above will be used calc…" at bounding box center [415, 409] width 327 height 391
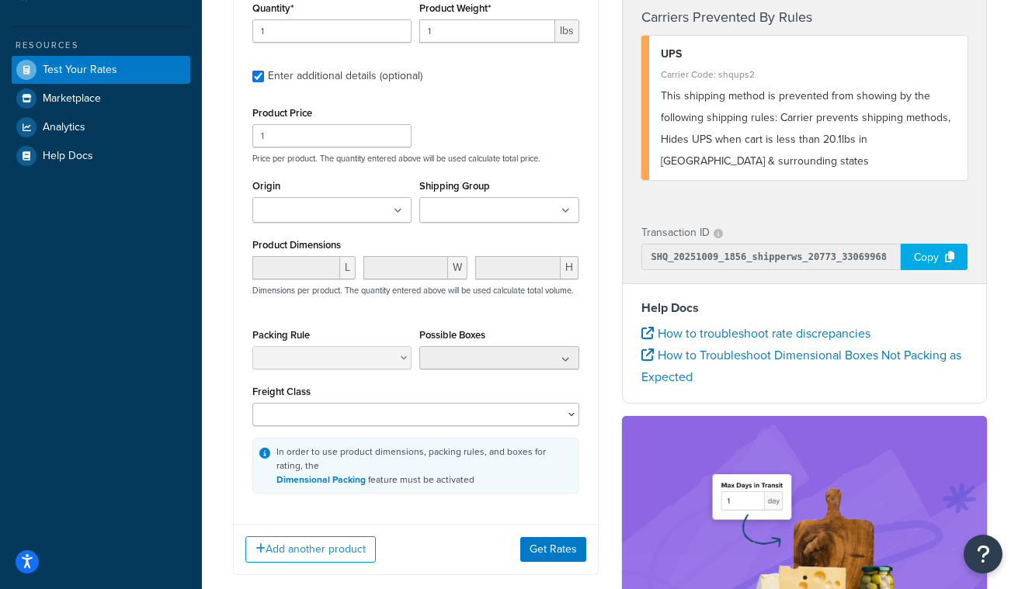
scroll to position [352, 0]
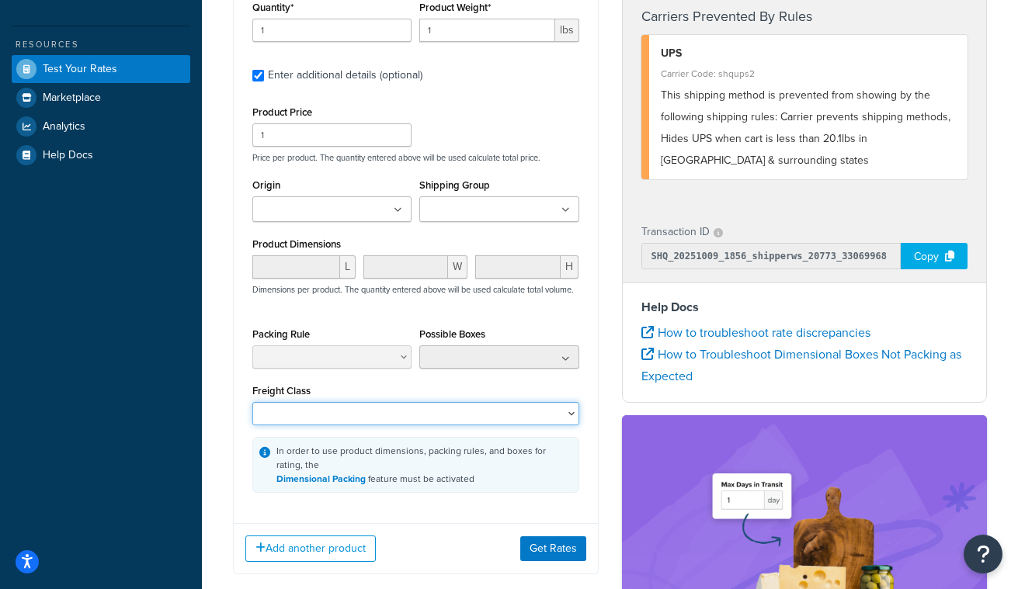
click at [415, 420] on select "50 55 60 65 70 77.5 85 92.5 100 110 125 150 175 200 250 300 400 500" at bounding box center [415, 413] width 327 height 23
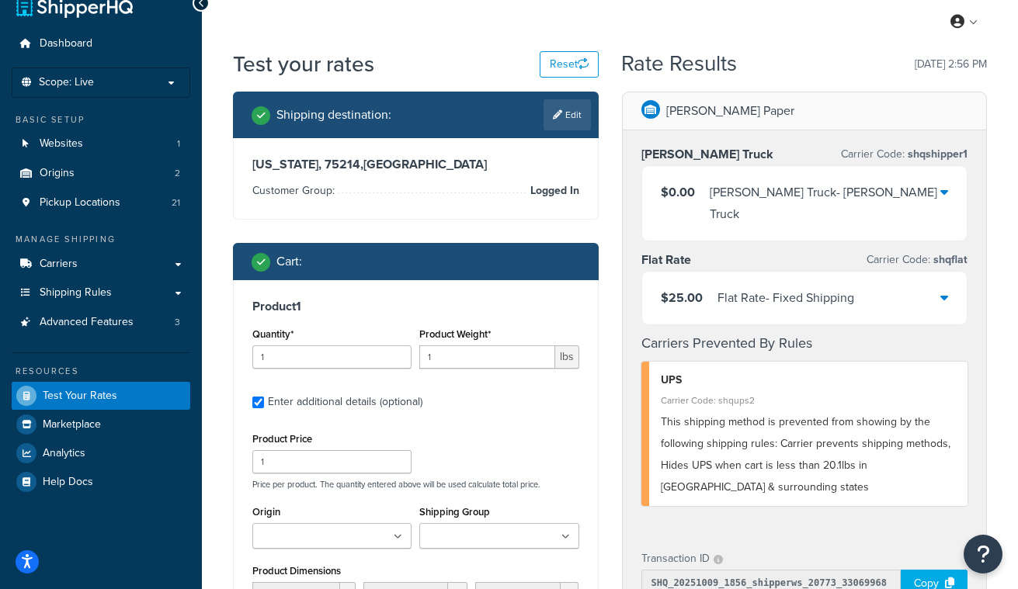
scroll to position [23, 0]
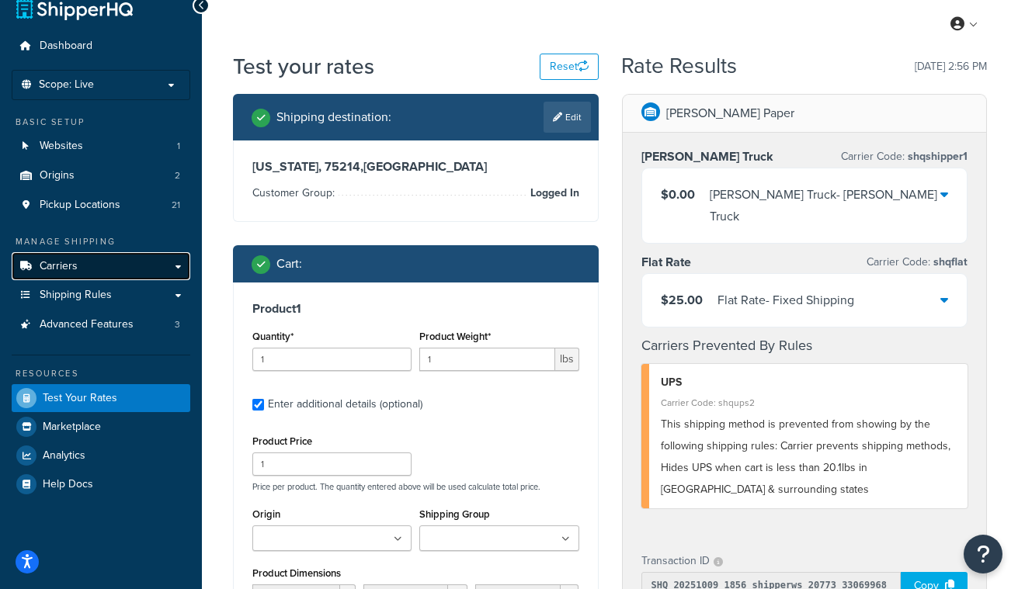
click at [105, 271] on link "Carriers" at bounding box center [101, 266] width 179 height 29
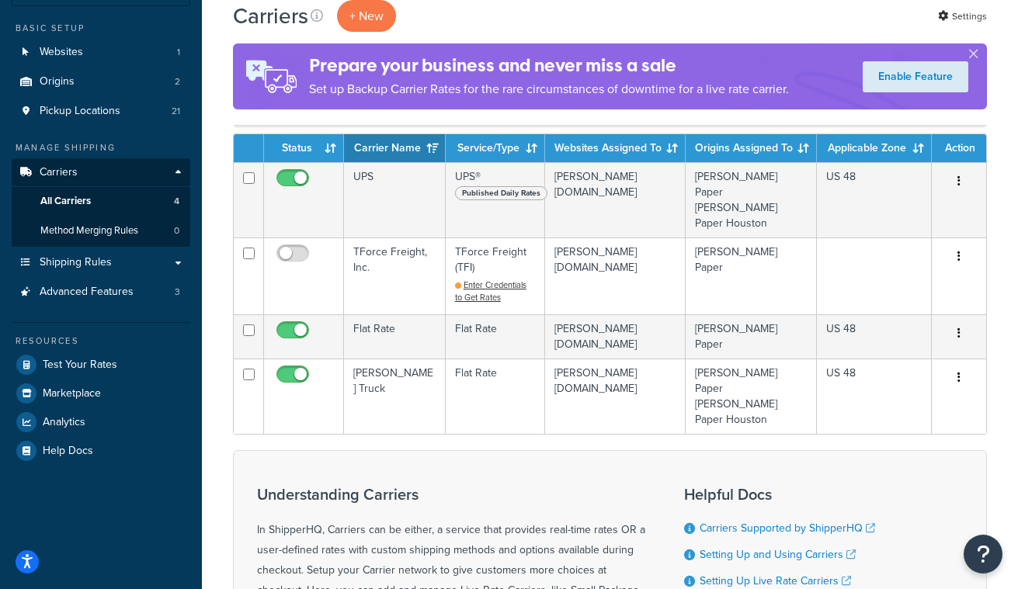
scroll to position [115, 0]
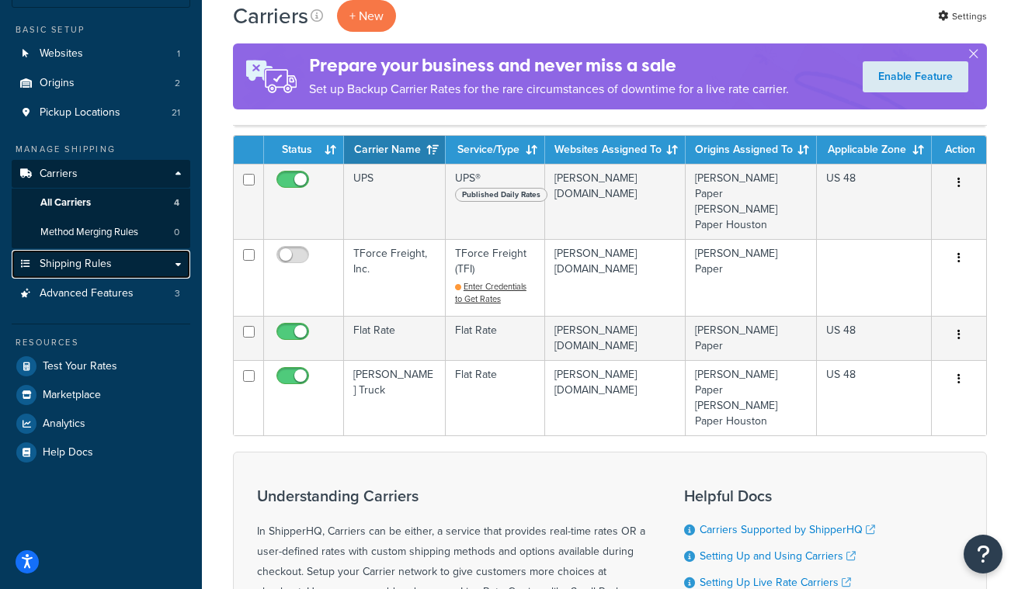
click at [113, 265] on link "Shipping Rules" at bounding box center [101, 264] width 179 height 29
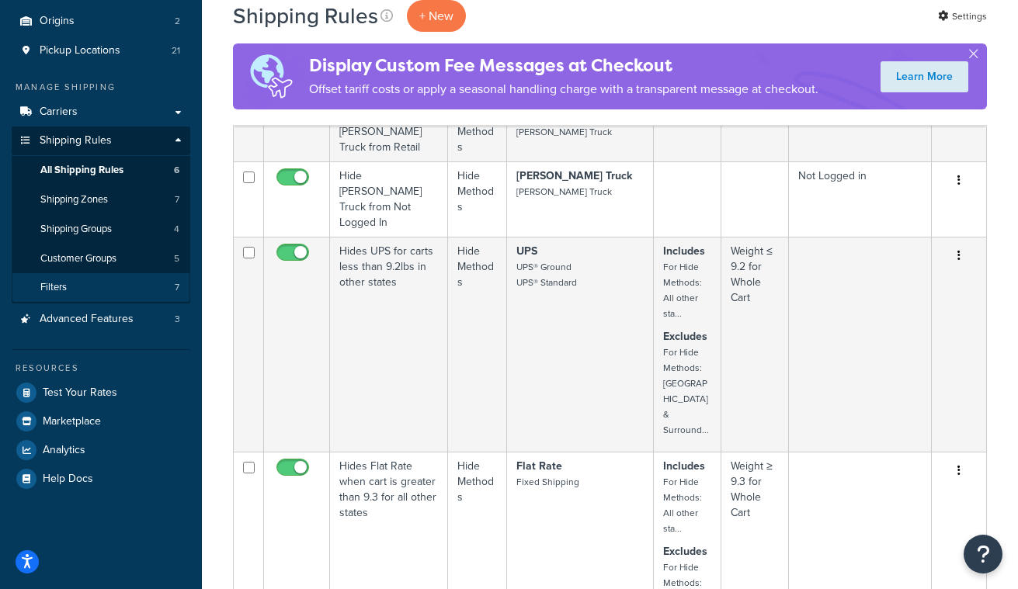
scroll to position [176, 0]
click at [109, 286] on link "Filters 7" at bounding box center [101, 288] width 179 height 29
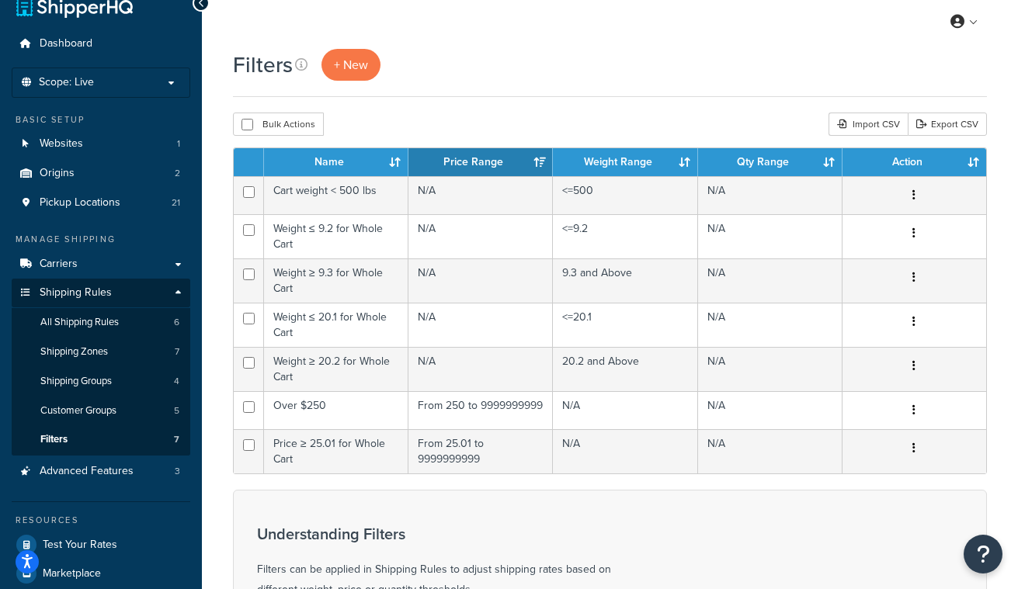
scroll to position [26, 0]
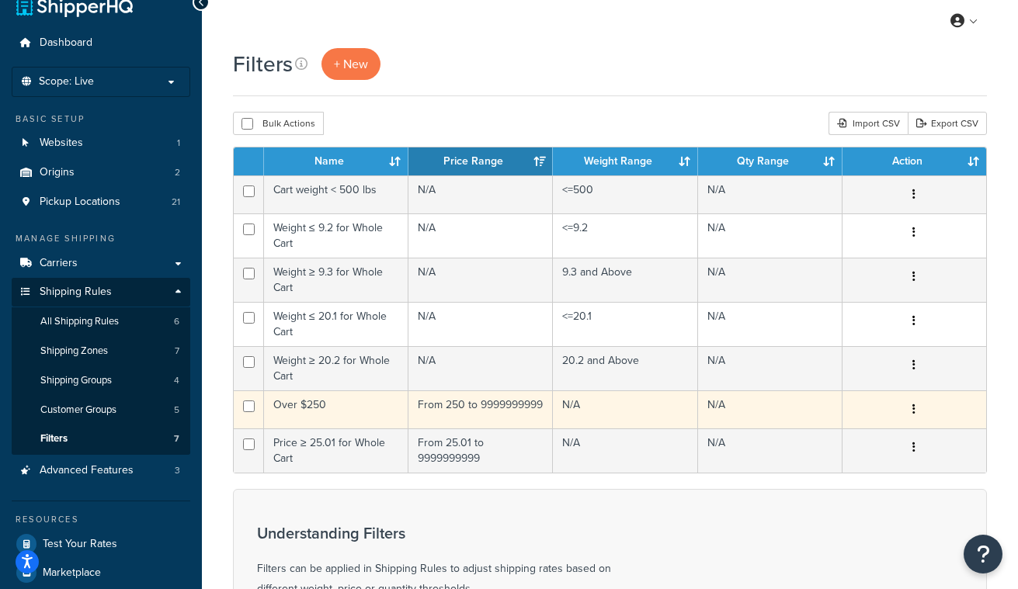
click at [916, 409] on icon "button" at bounding box center [914, 409] width 3 height 11
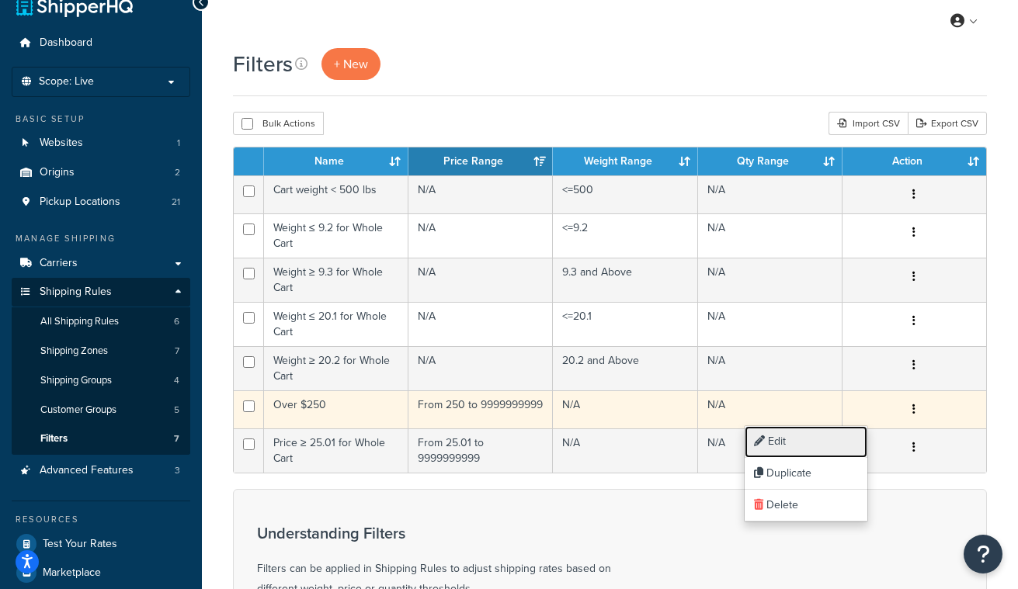
click at [833, 437] on link "Edit" at bounding box center [806, 442] width 123 height 32
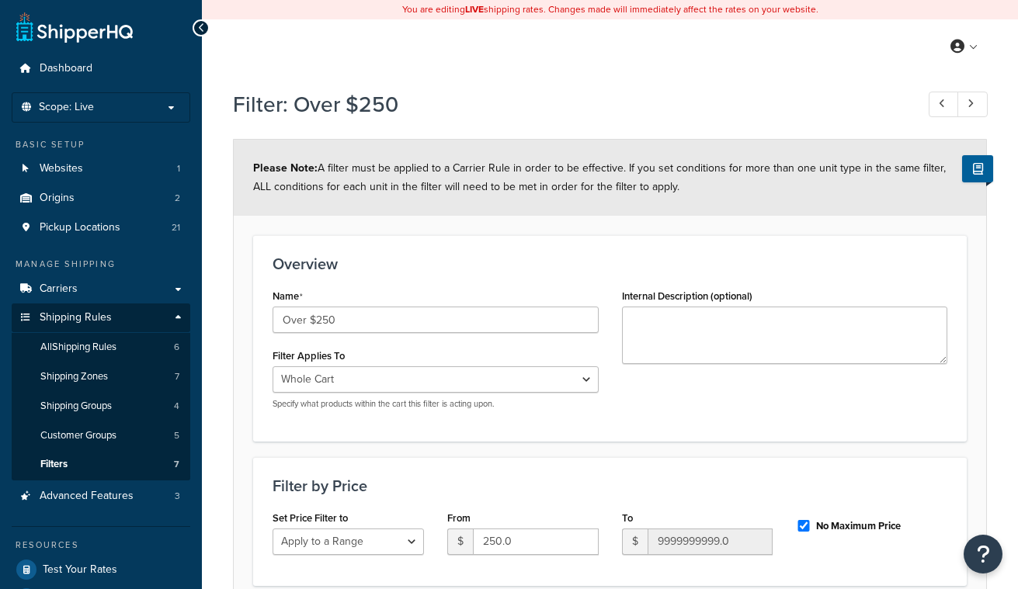
select select "range"
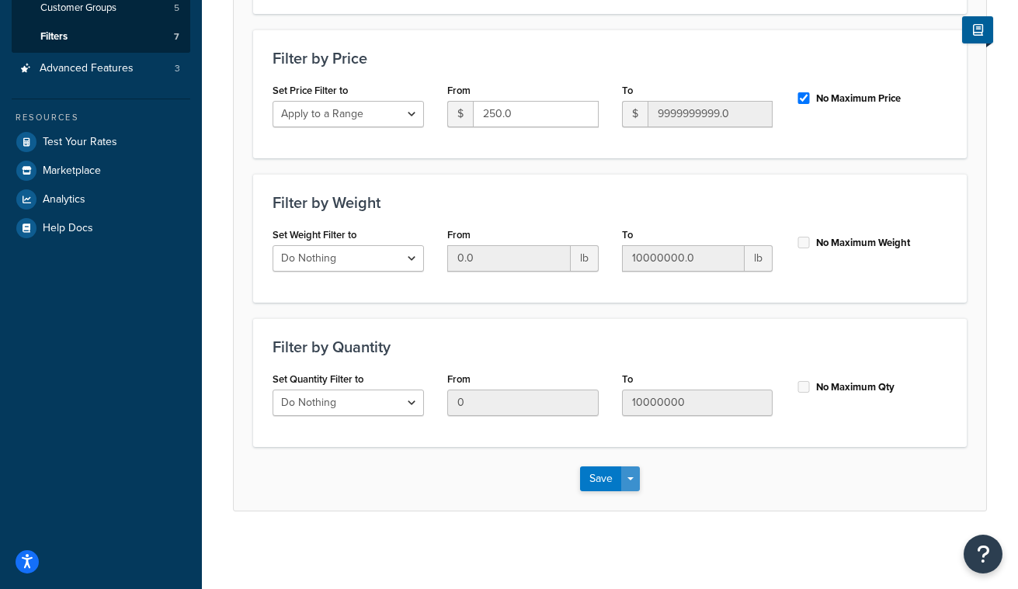
click at [629, 478] on span "button" at bounding box center [631, 479] width 6 height 3
click at [782, 476] on div "Save Save Dropdown Save and Edit Save and Duplicate Save and Create New" at bounding box center [610, 479] width 753 height 64
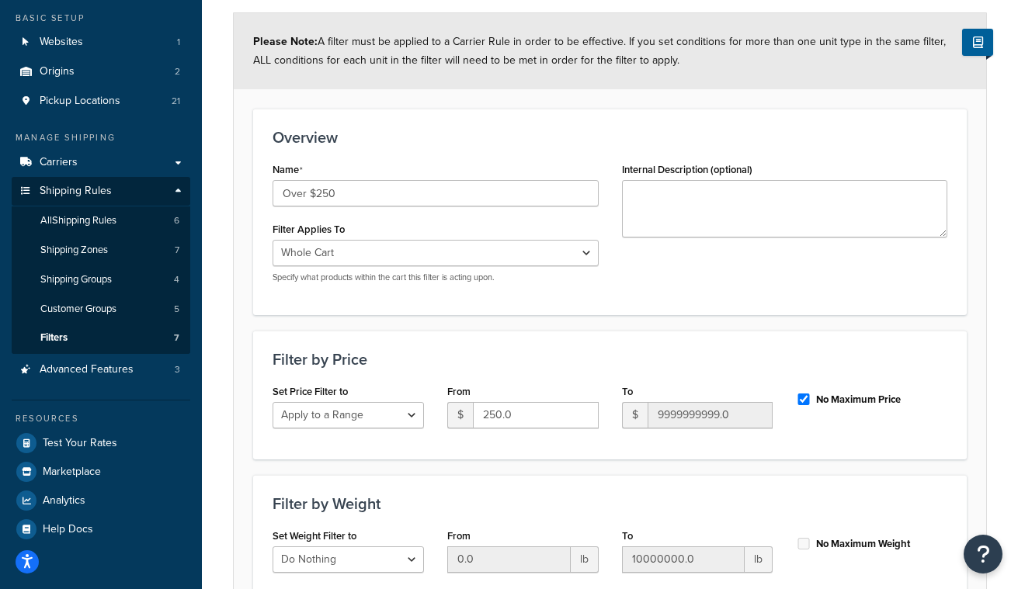
scroll to position [4, 0]
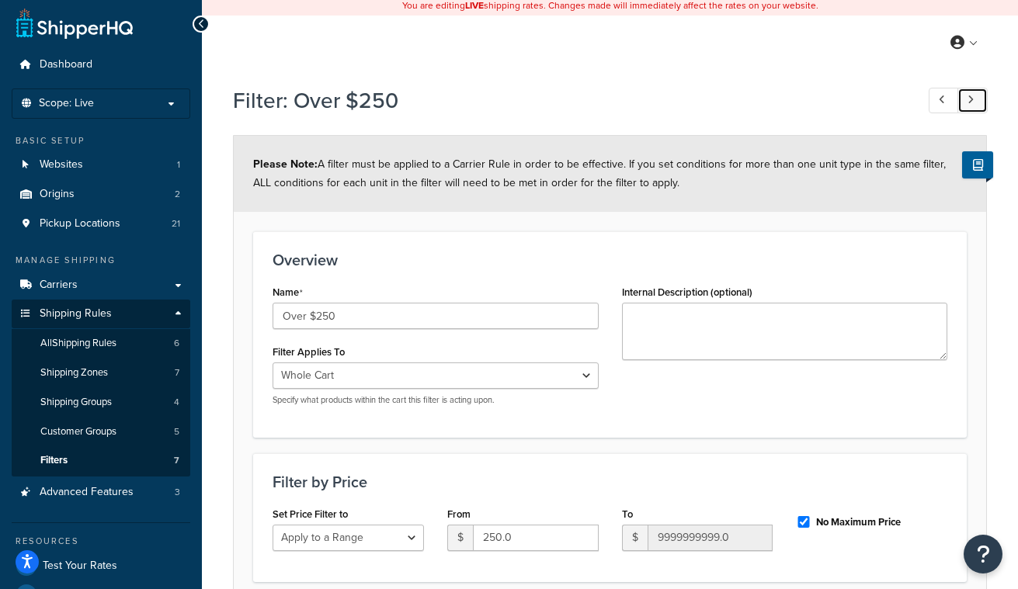
drag, startPoint x: 970, startPoint y: 97, endPoint x: 966, endPoint y: 104, distance: 8.0
click at [970, 97] on icon at bounding box center [971, 100] width 6 height 10
type input "Price ≥ 25.01 for Whole Cart"
type input "25.01"
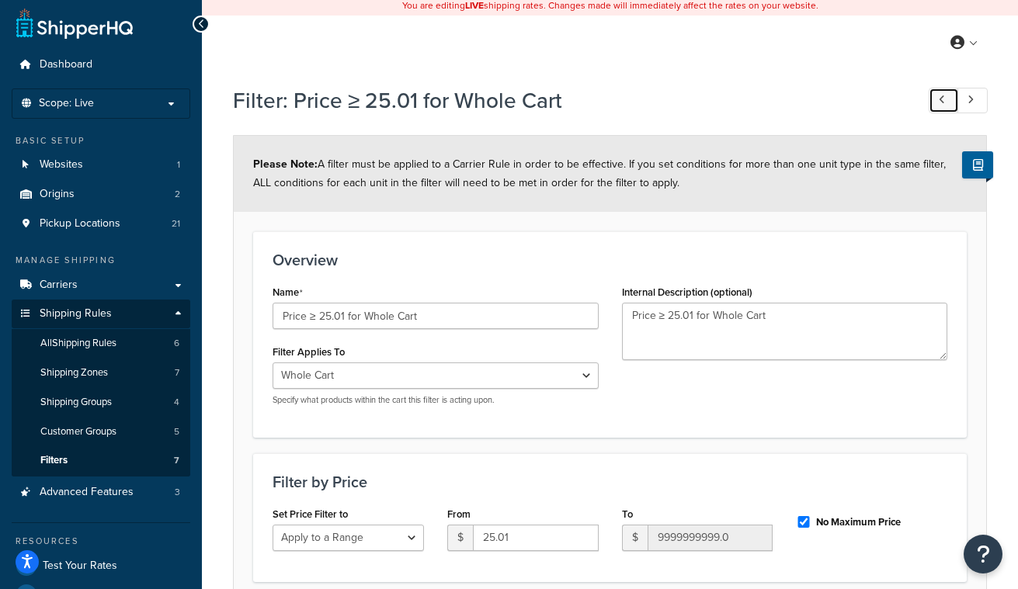
click at [944, 98] on icon at bounding box center [942, 100] width 6 height 10
type input "Over $250"
type input "250.0"
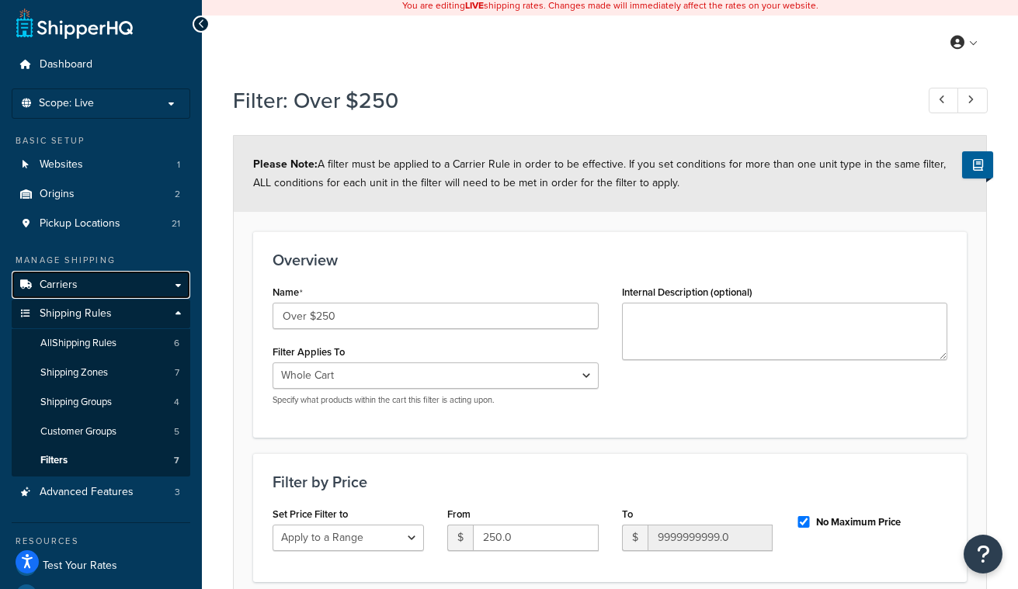
click at [118, 281] on link "Carriers" at bounding box center [101, 285] width 179 height 29
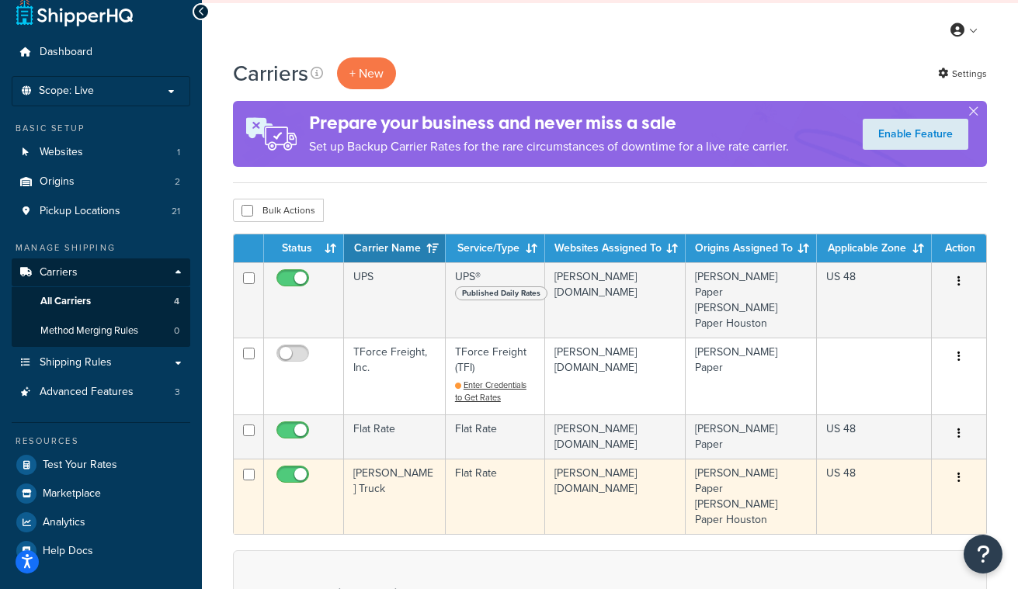
scroll to position [41, 0]
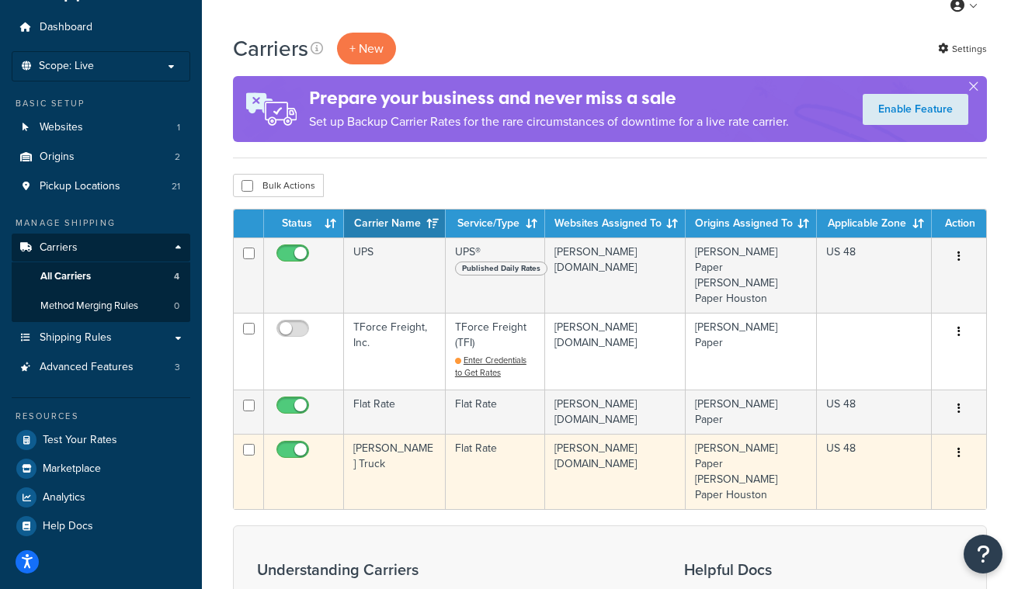
click at [638, 434] on td "[PERSON_NAME][DOMAIN_NAME]" at bounding box center [615, 471] width 141 height 75
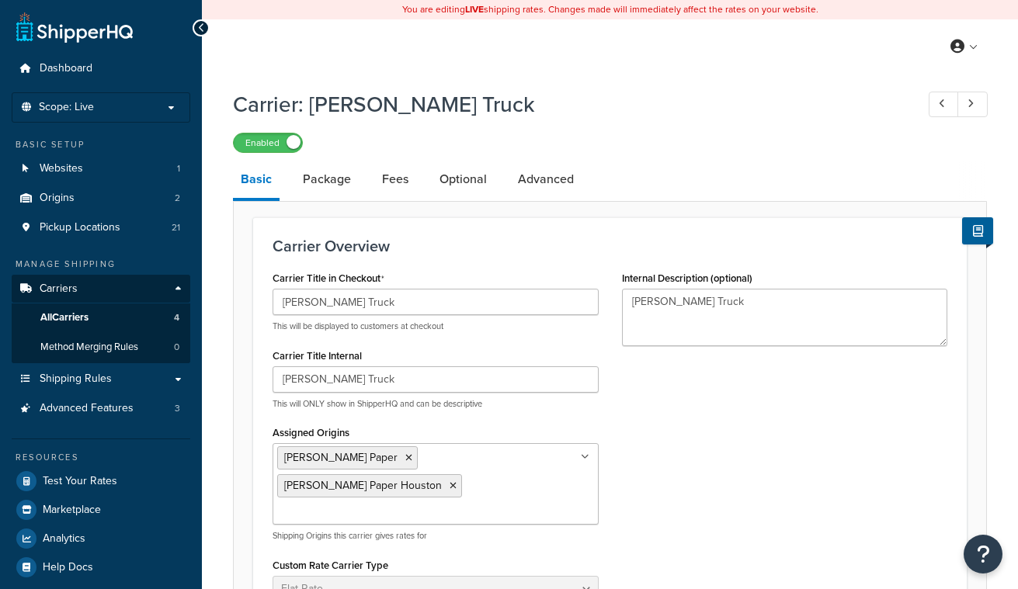
select select "flat"
click at [336, 186] on link "Package" at bounding box center [327, 179] width 64 height 37
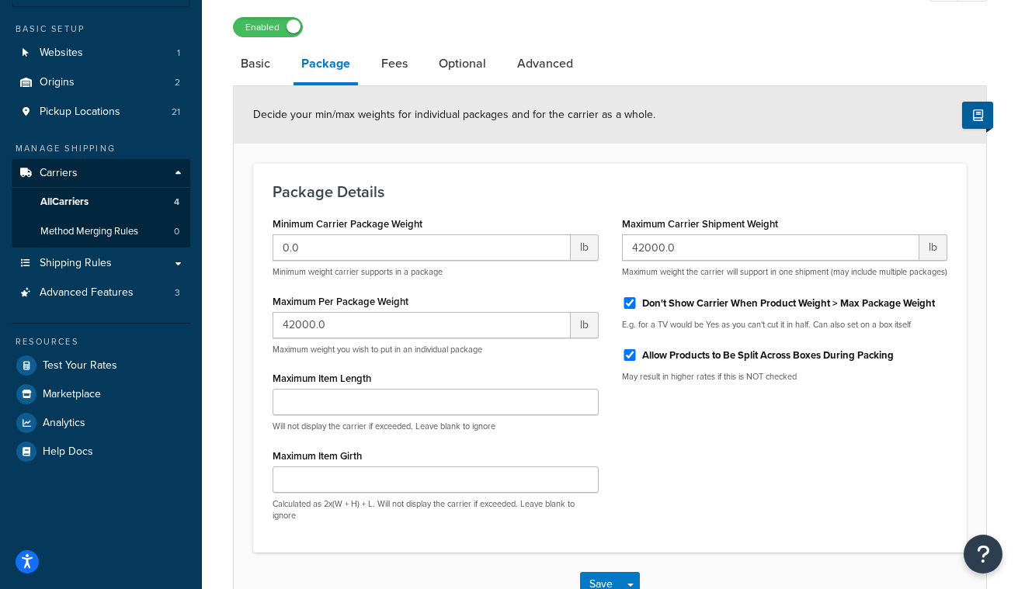
scroll to position [114, 0]
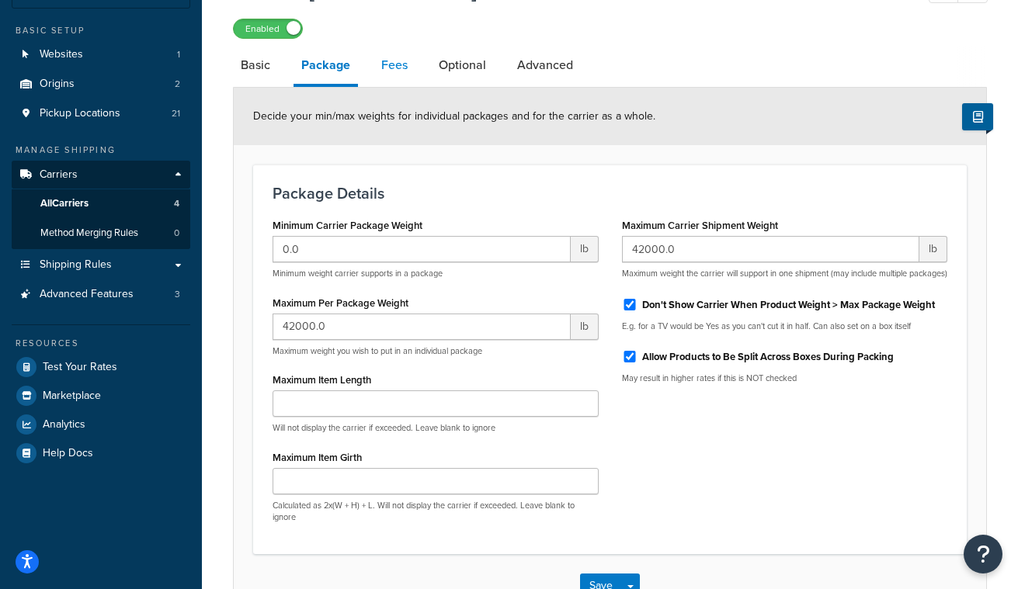
click at [394, 69] on link "Fees" at bounding box center [395, 65] width 42 height 37
select select "AFTER"
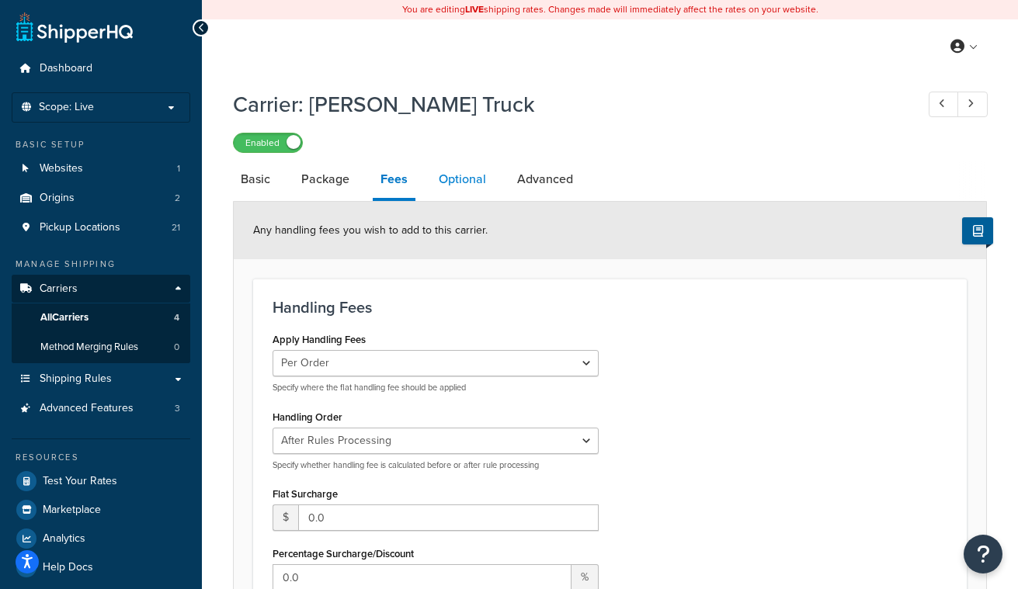
click at [461, 176] on link "Optional" at bounding box center [462, 179] width 63 height 37
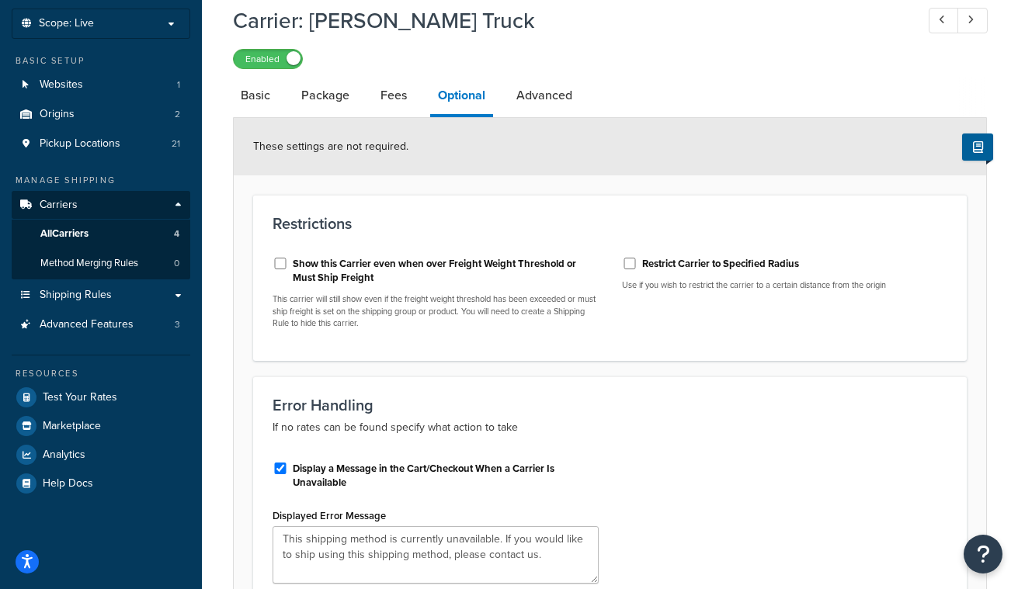
scroll to position [62, 0]
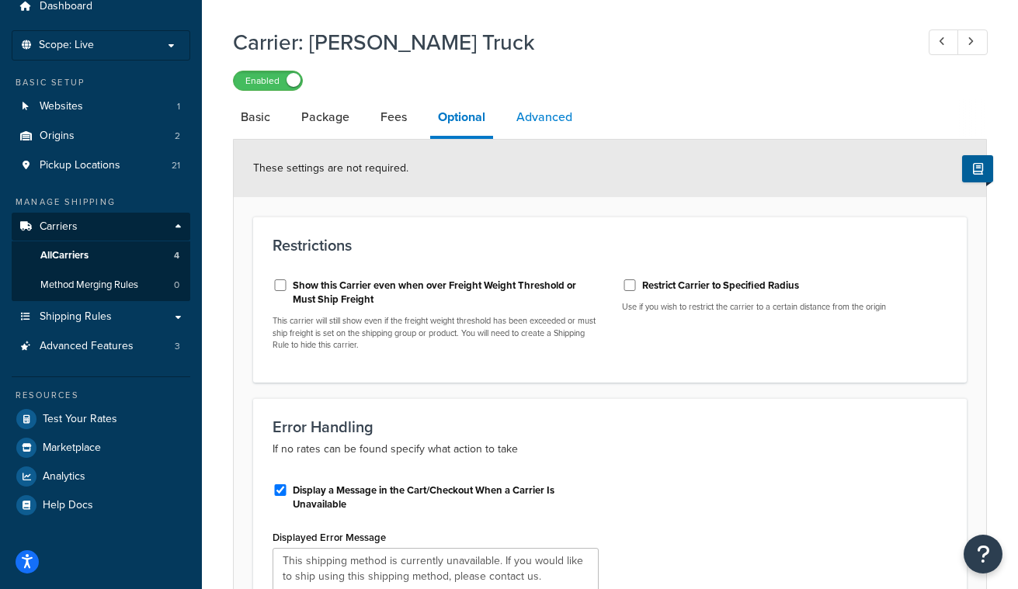
click at [537, 110] on link "Advanced" at bounding box center [544, 117] width 71 height 37
select select "false"
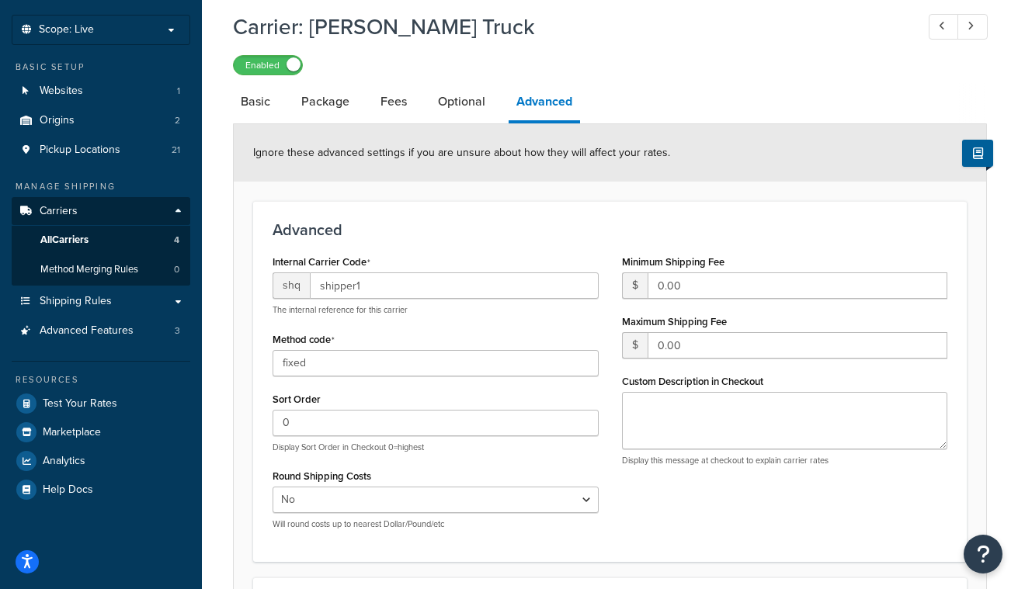
scroll to position [77, 0]
click at [116, 325] on span "Advanced Features" at bounding box center [87, 331] width 94 height 13
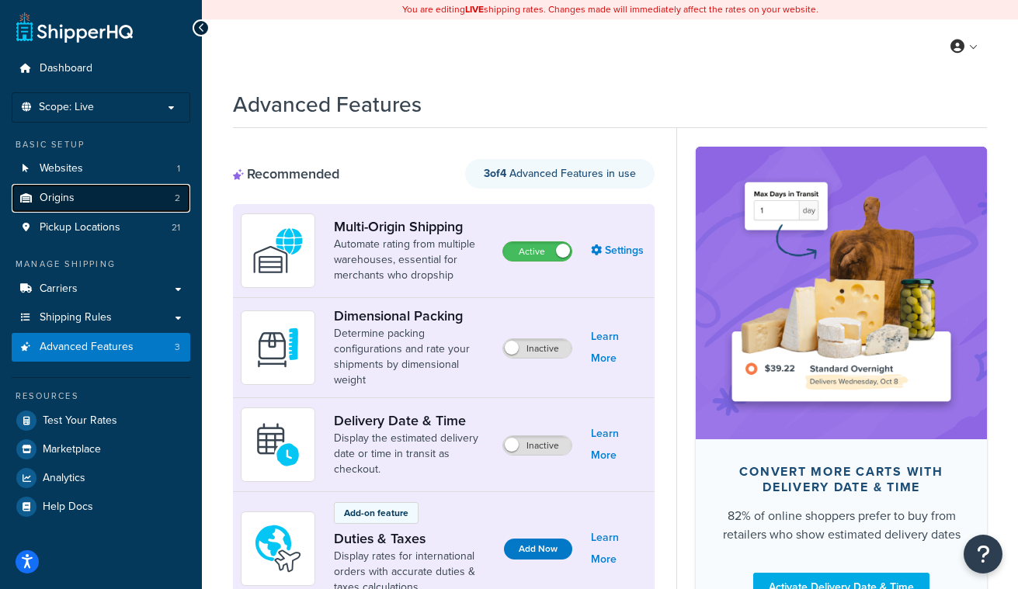
click at [88, 202] on link "Origins 2" at bounding box center [101, 198] width 179 height 29
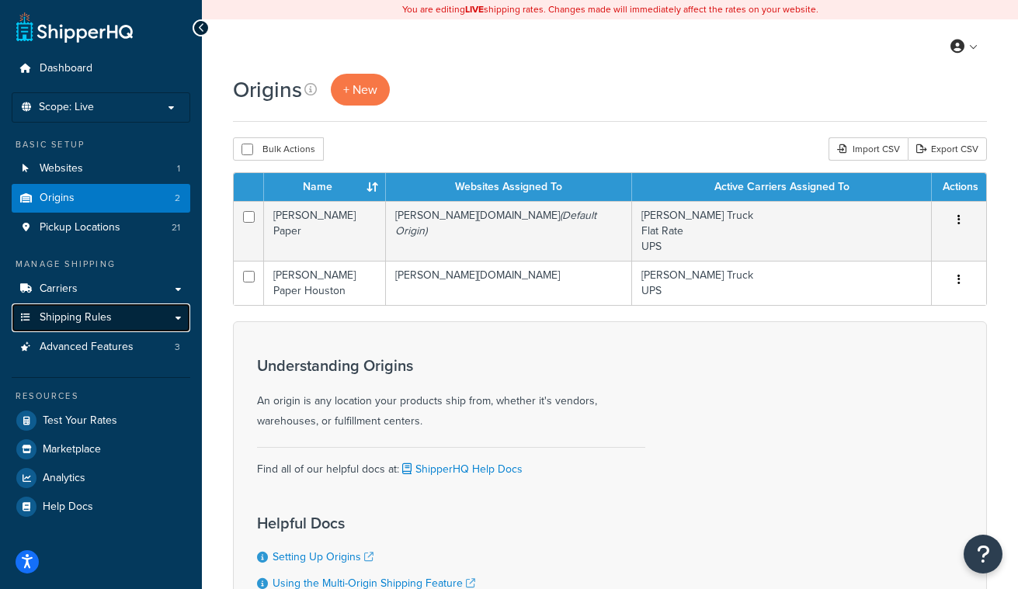
click at [137, 323] on link "Shipping Rules" at bounding box center [101, 318] width 179 height 29
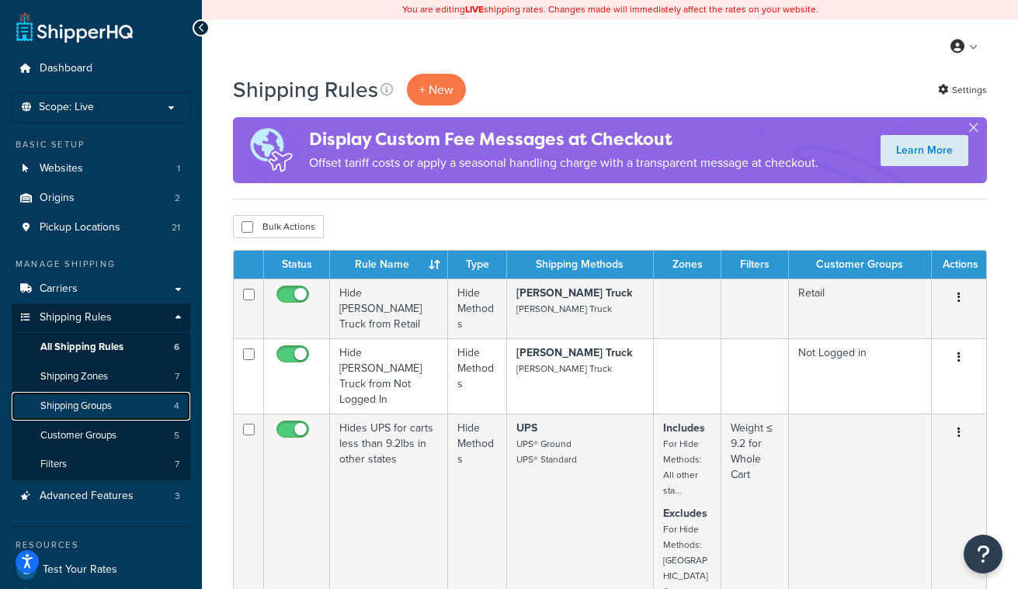
click at [120, 402] on link "Shipping Groups 4" at bounding box center [101, 406] width 179 height 29
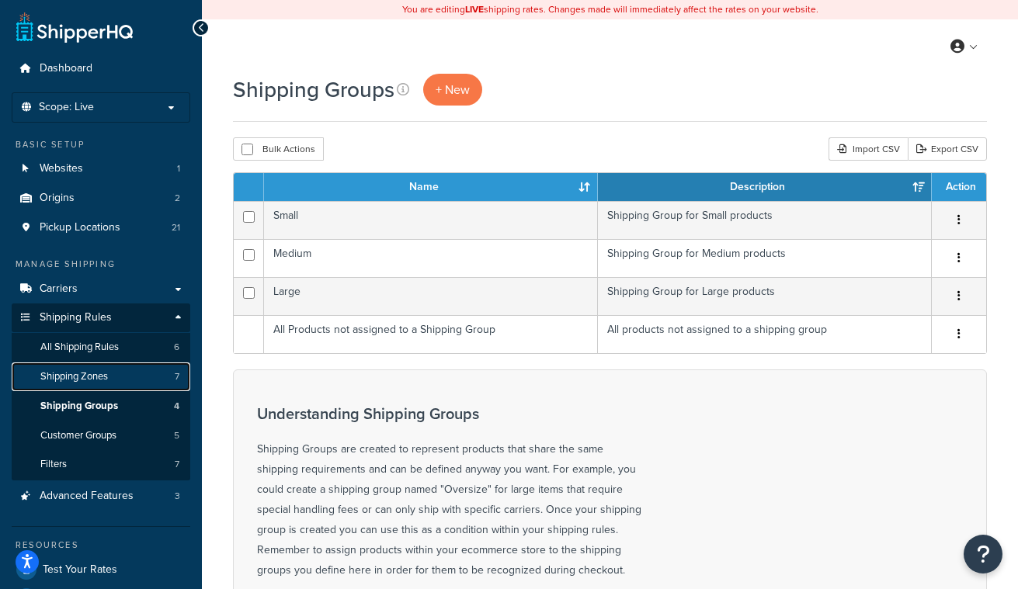
click at [115, 380] on link "Shipping Zones 7" at bounding box center [101, 377] width 179 height 29
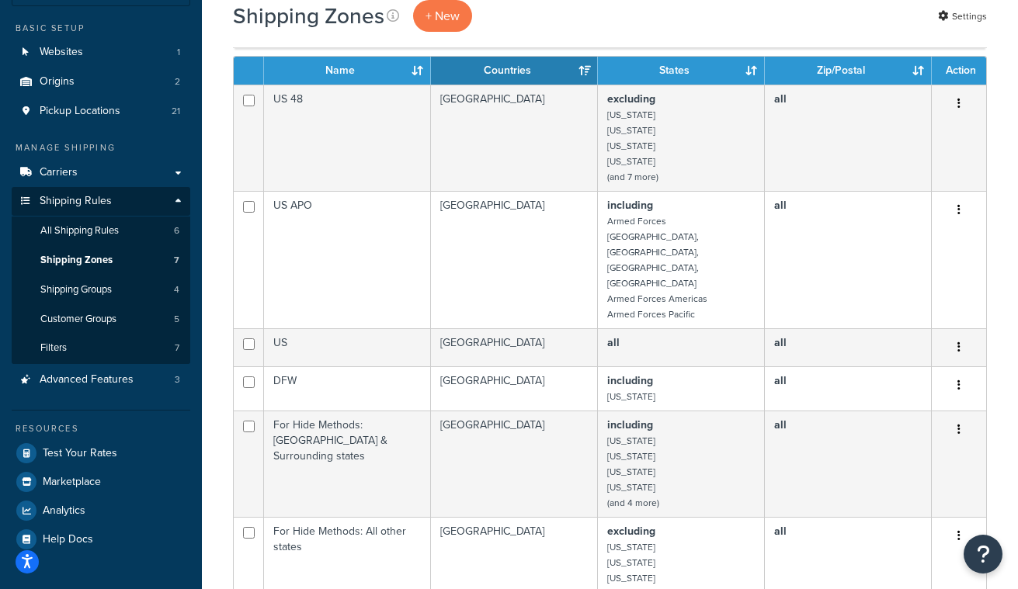
scroll to position [105, 0]
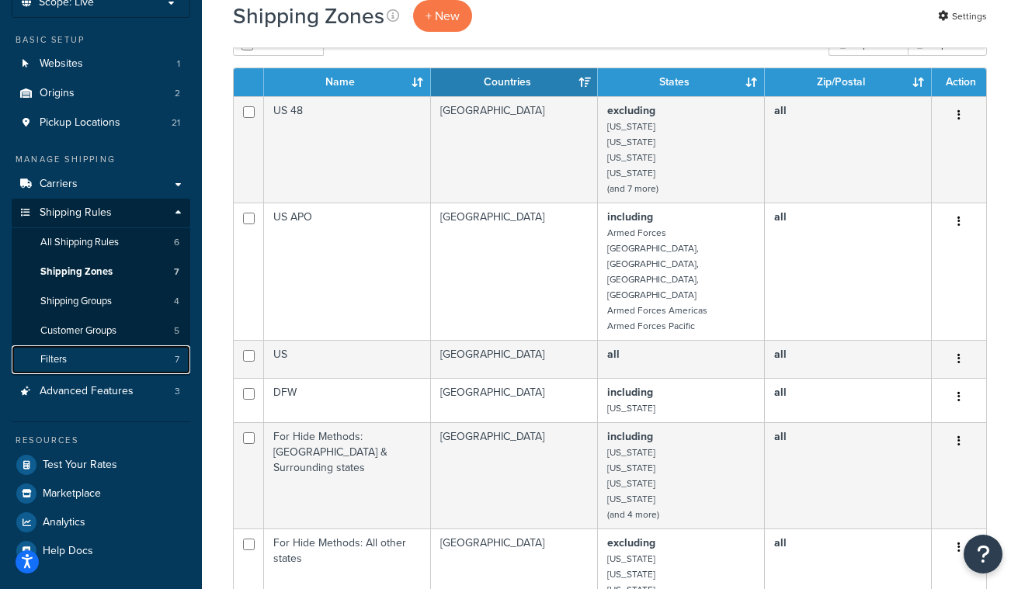
click at [118, 365] on link "Filters 7" at bounding box center [101, 360] width 179 height 29
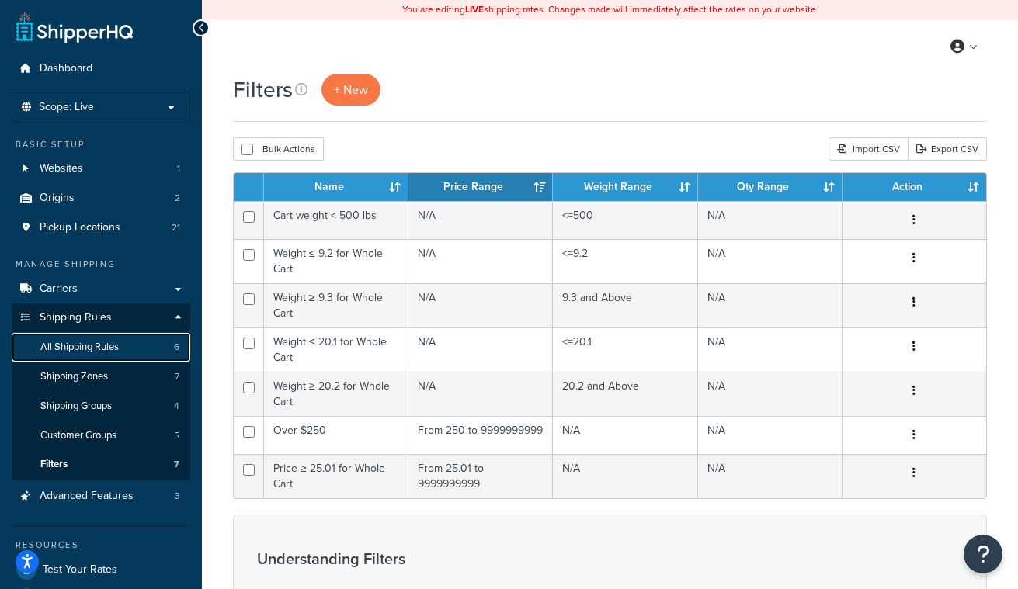
click at [120, 343] on link "All Shipping Rules 6" at bounding box center [101, 347] width 179 height 29
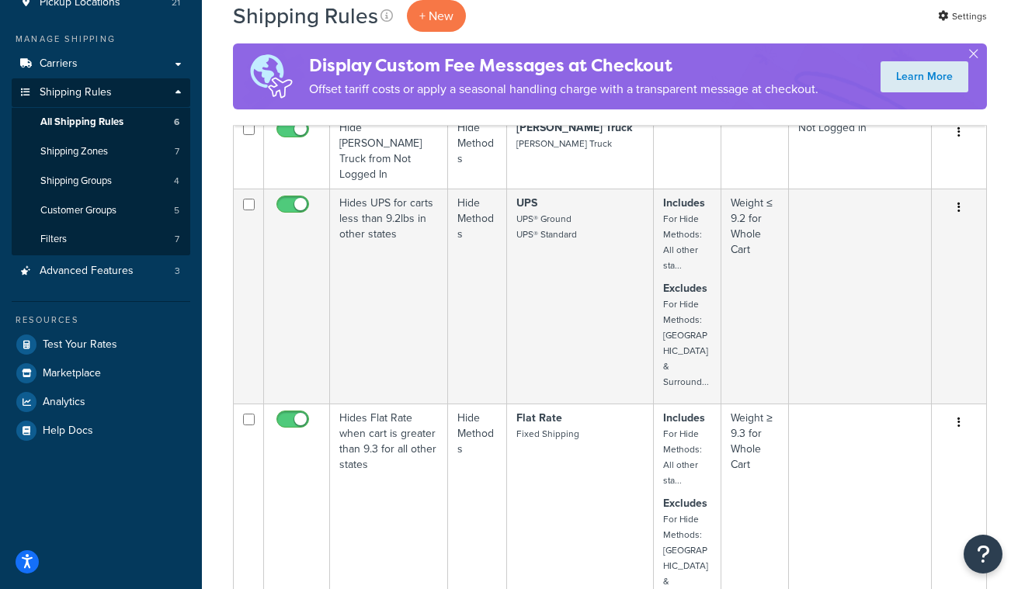
scroll to position [198, 0]
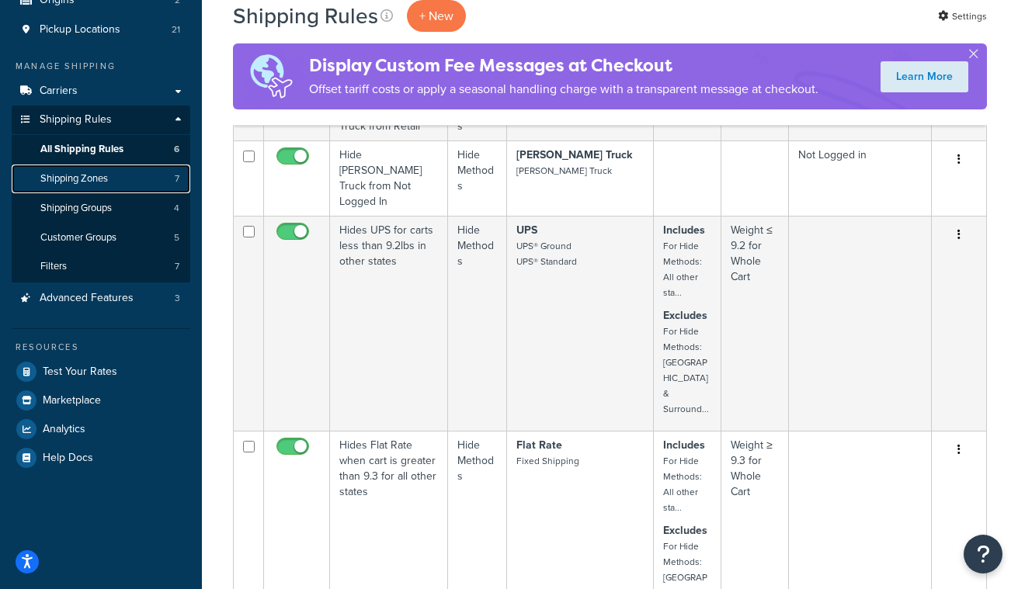
click at [94, 179] on span "Shipping Zones" at bounding box center [74, 178] width 68 height 13
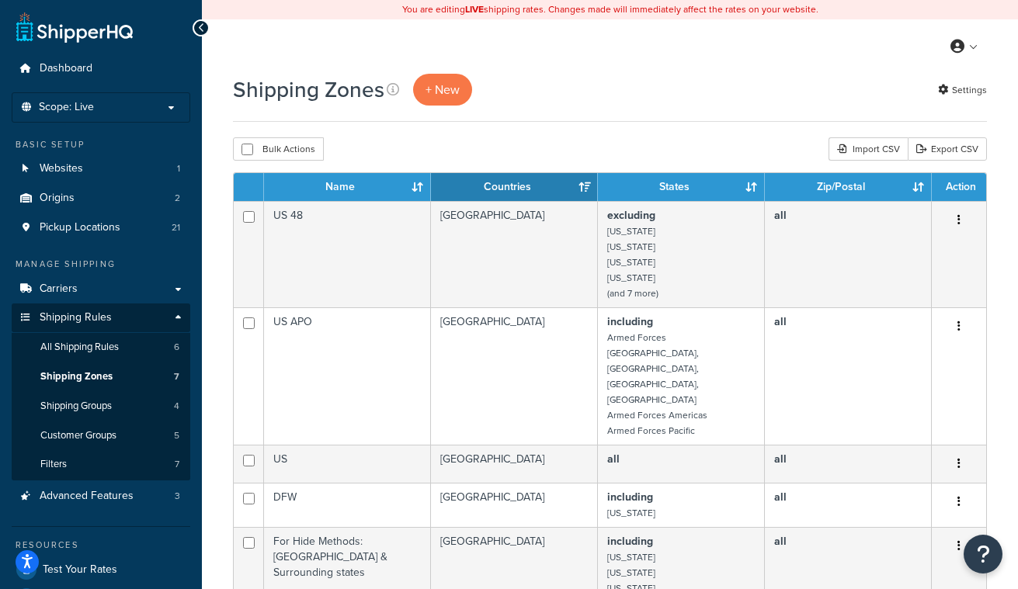
scroll to position [110, 0]
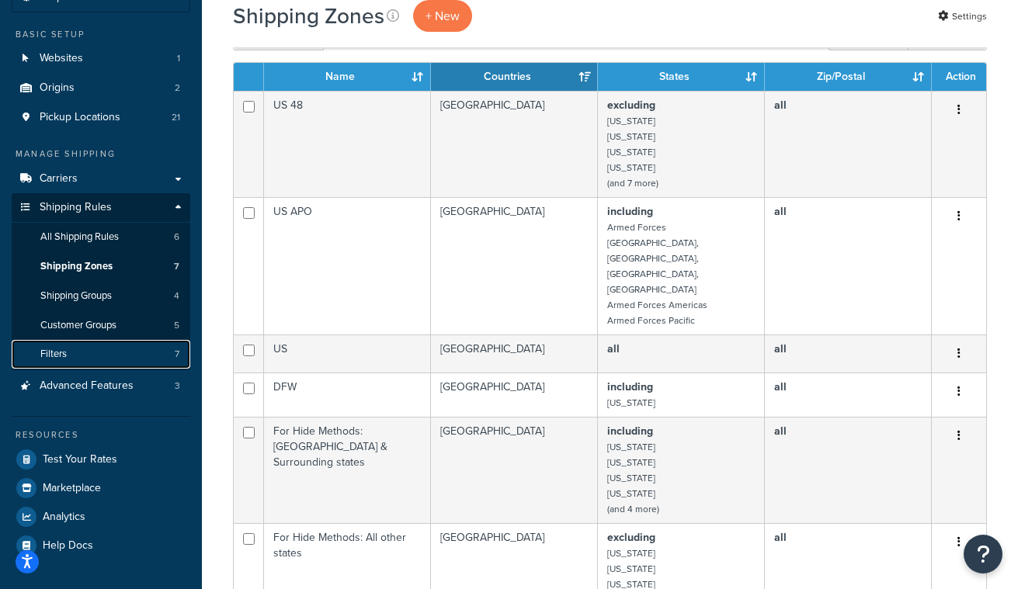
click at [92, 354] on link "Filters 7" at bounding box center [101, 354] width 179 height 29
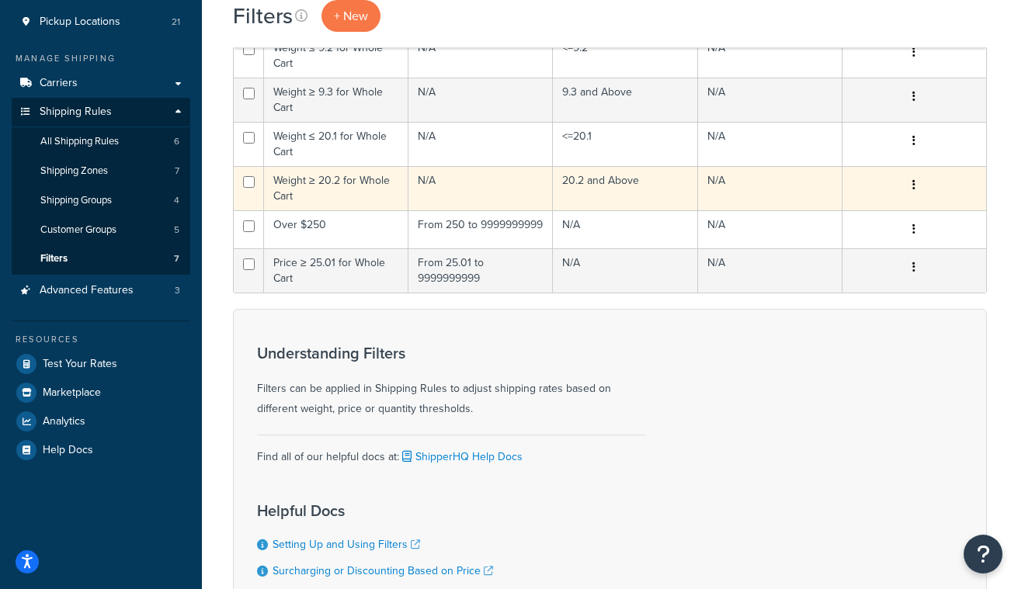
scroll to position [203, 0]
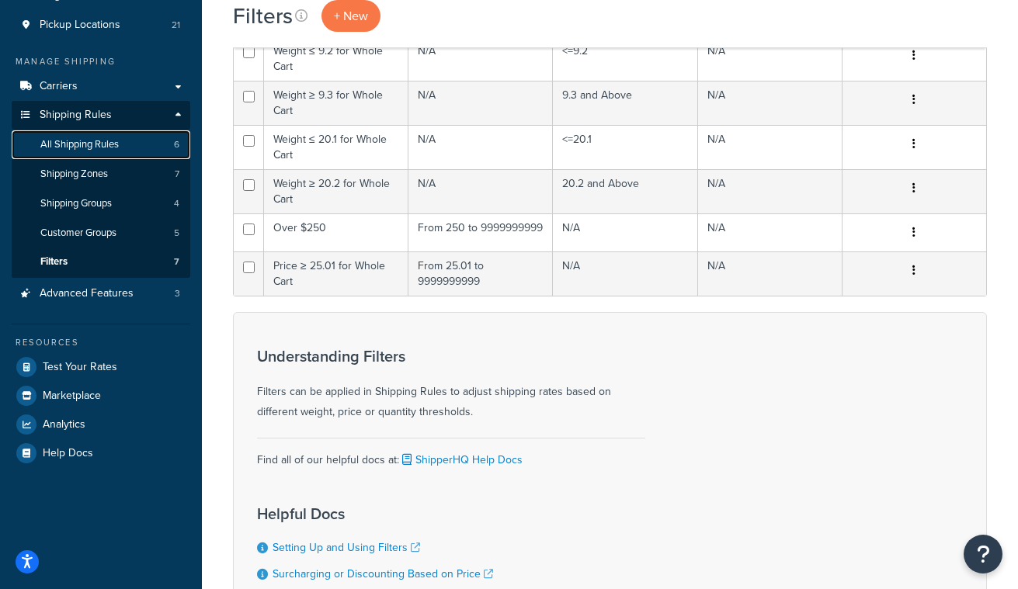
click at [130, 146] on link "All Shipping Rules 6" at bounding box center [101, 144] width 179 height 29
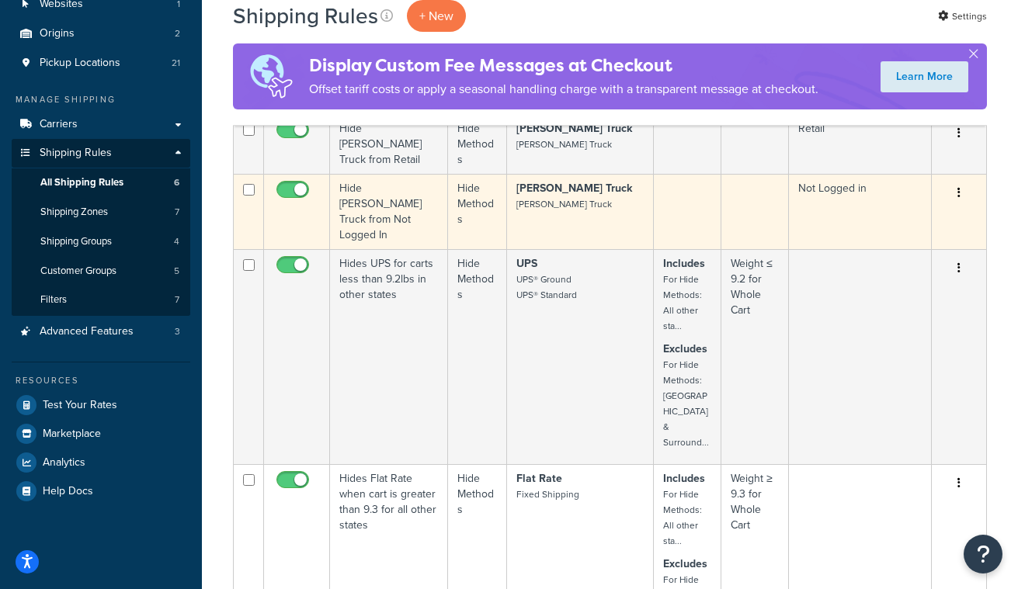
scroll to position [85, 0]
